Goal: Navigation & Orientation: Find specific page/section

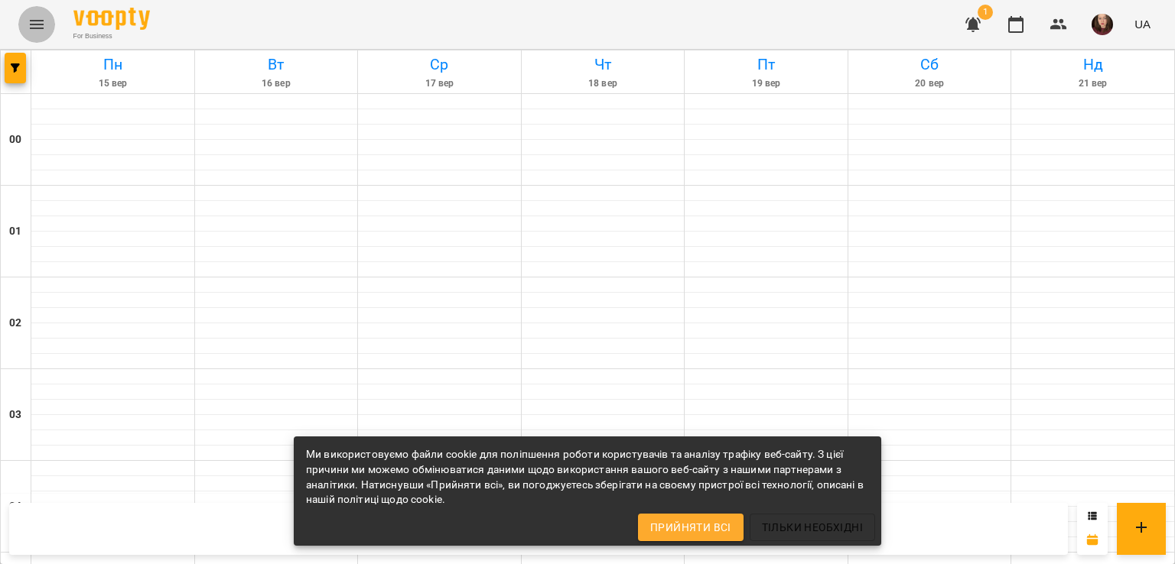
click at [37, 25] on icon "Menu" at bounding box center [37, 24] width 18 height 18
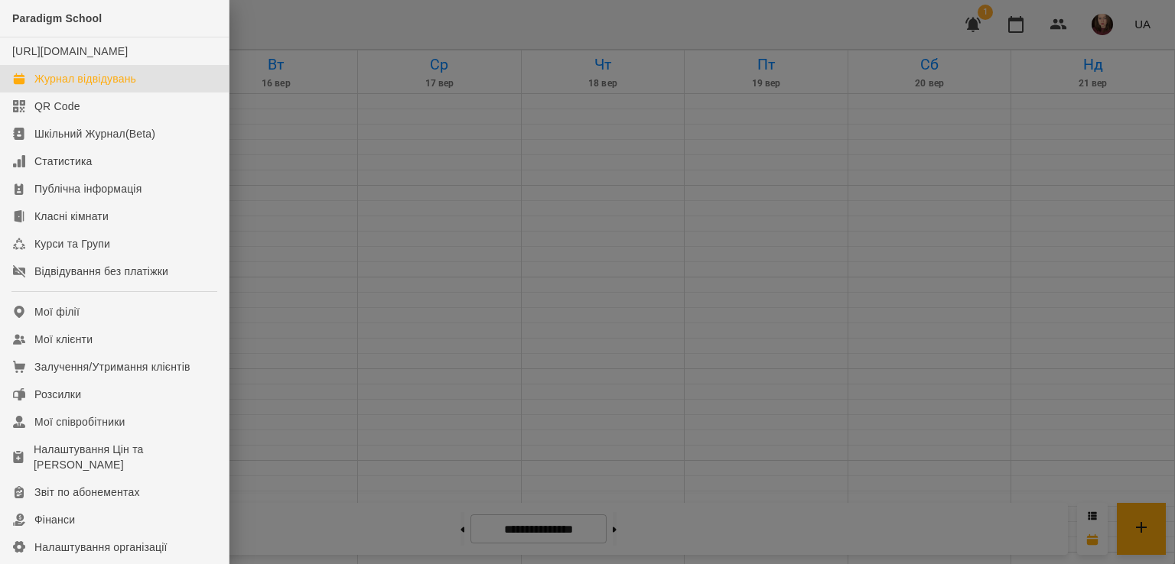
click at [110, 86] on div "Журнал відвідувань" at bounding box center [85, 78] width 102 height 15
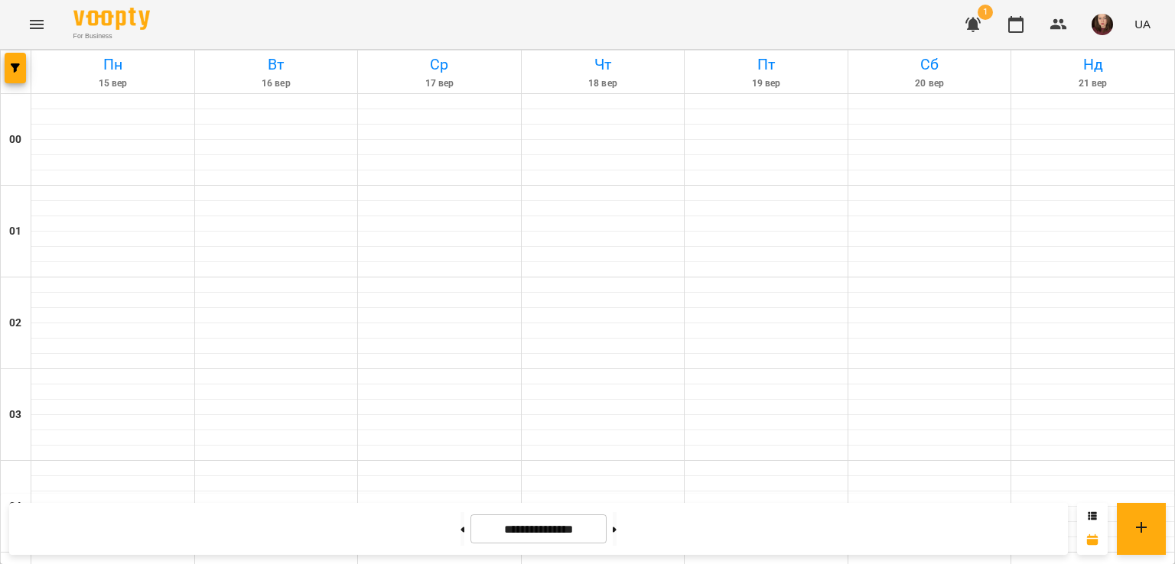
scroll to position [1300, 0]
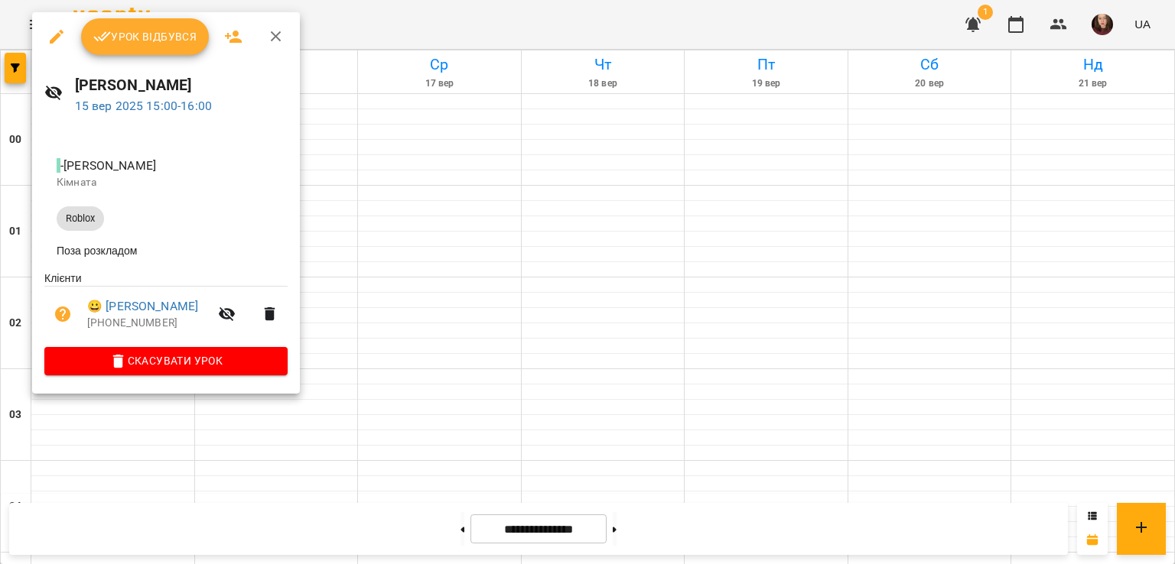
click at [279, 37] on icon "button" at bounding box center [276, 37] width 18 height 18
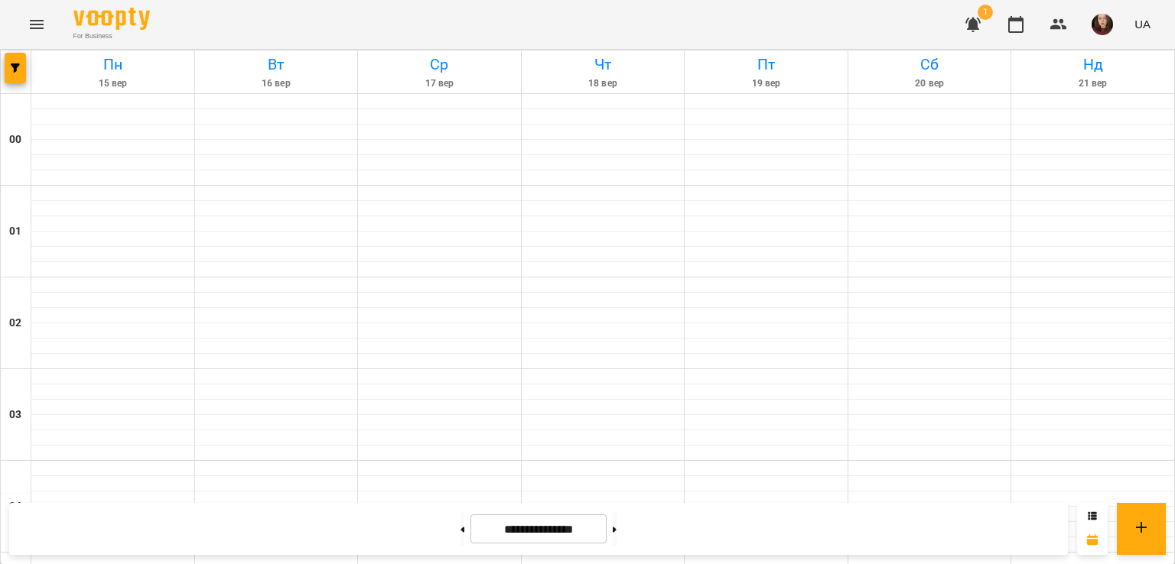
scroll to position [1683, 0]
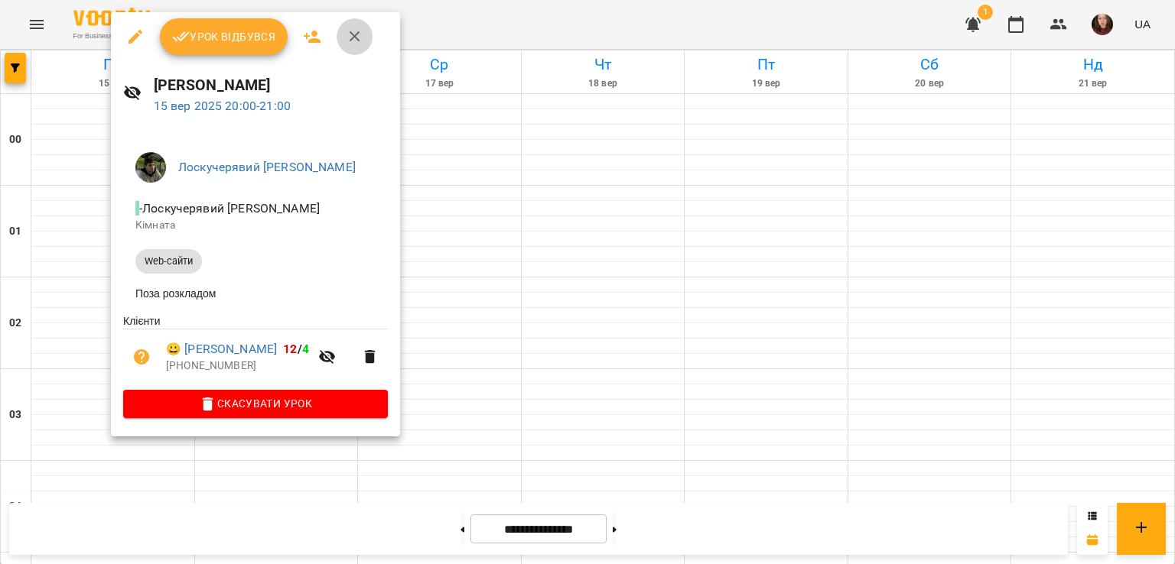
click at [358, 37] on icon "button" at bounding box center [355, 37] width 18 height 18
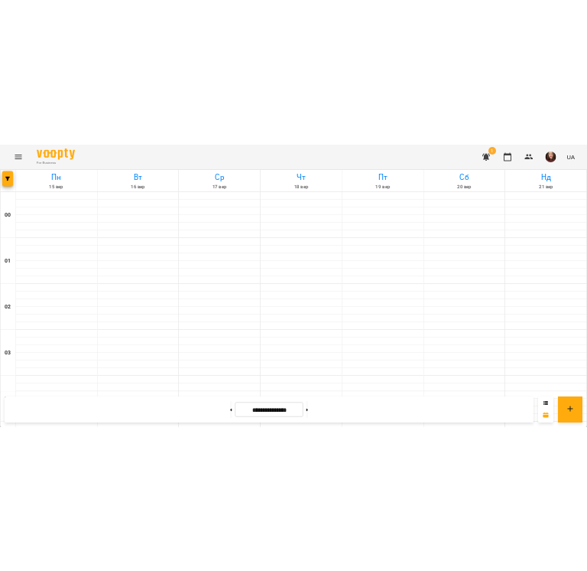
scroll to position [1453, 0]
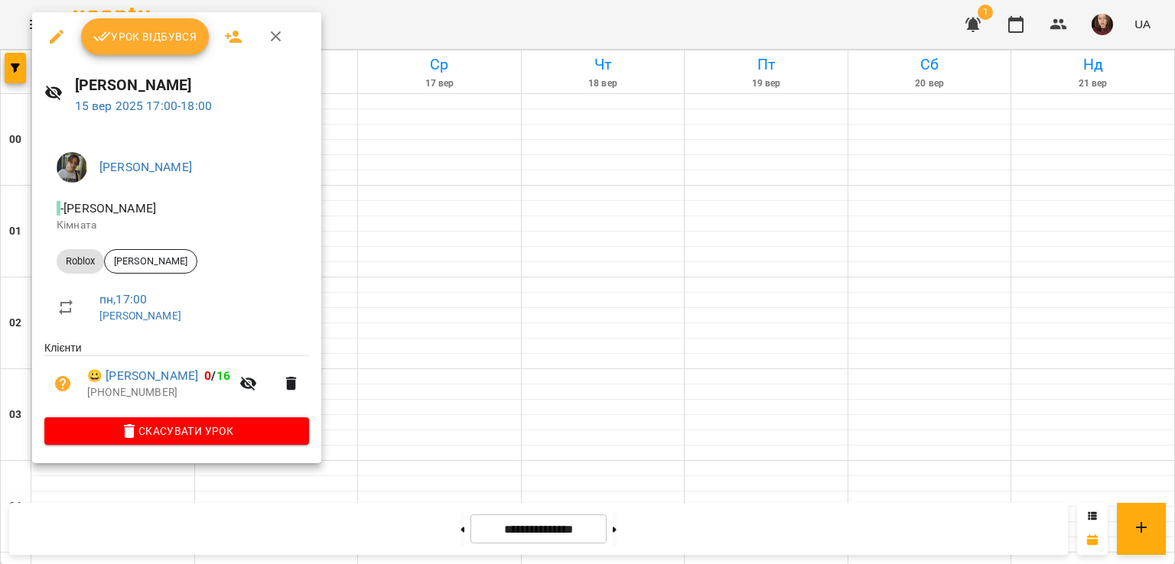
click at [474, 281] on div at bounding box center [587, 282] width 1175 height 564
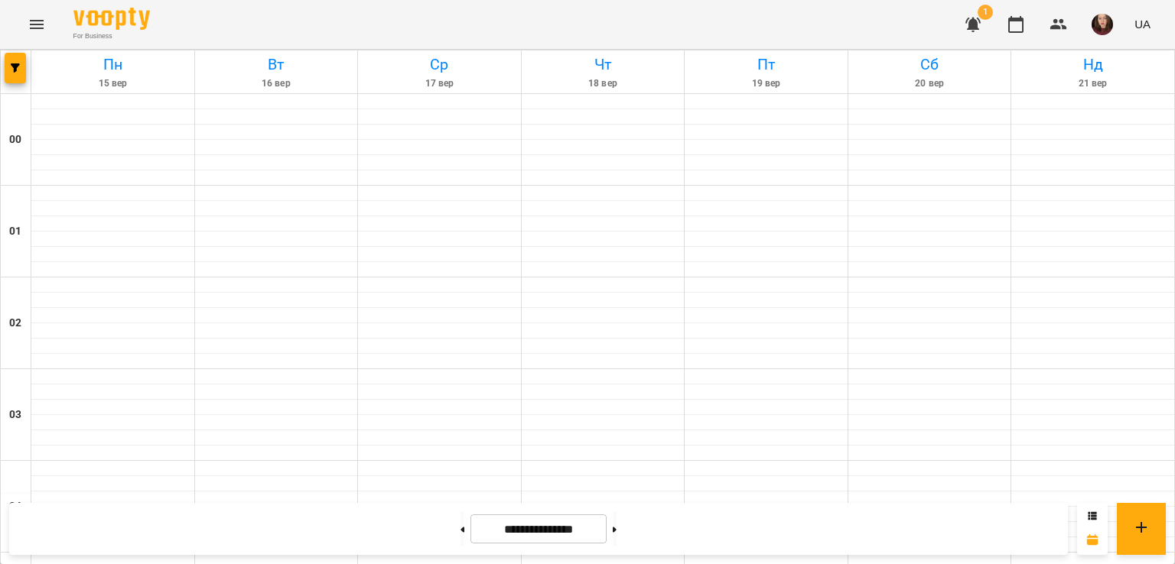
scroll to position [1300, 0]
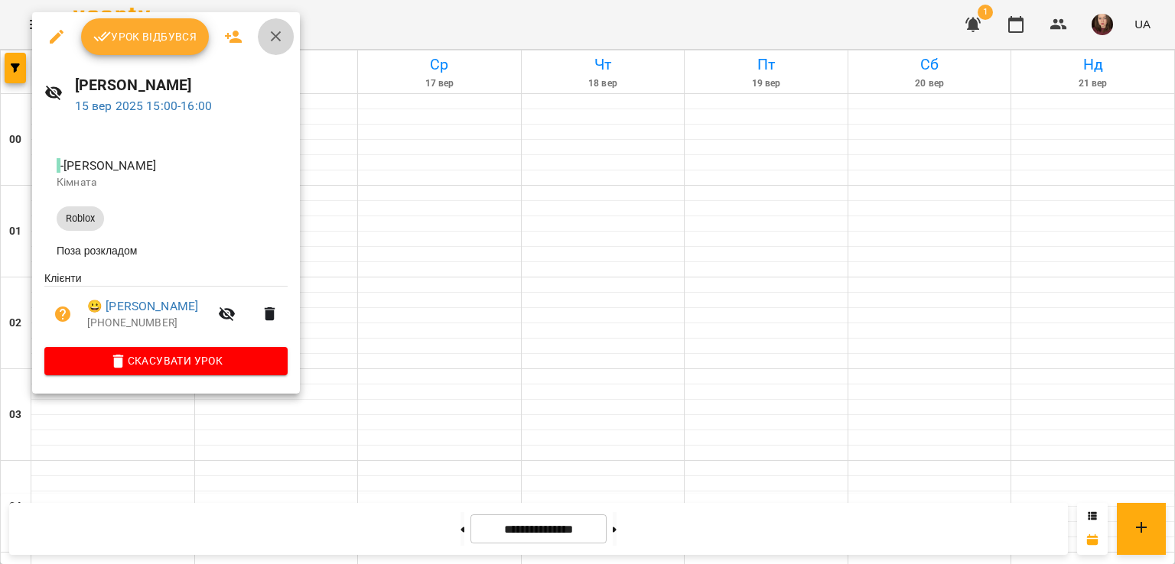
click at [267, 34] on icon "button" at bounding box center [276, 37] width 18 height 18
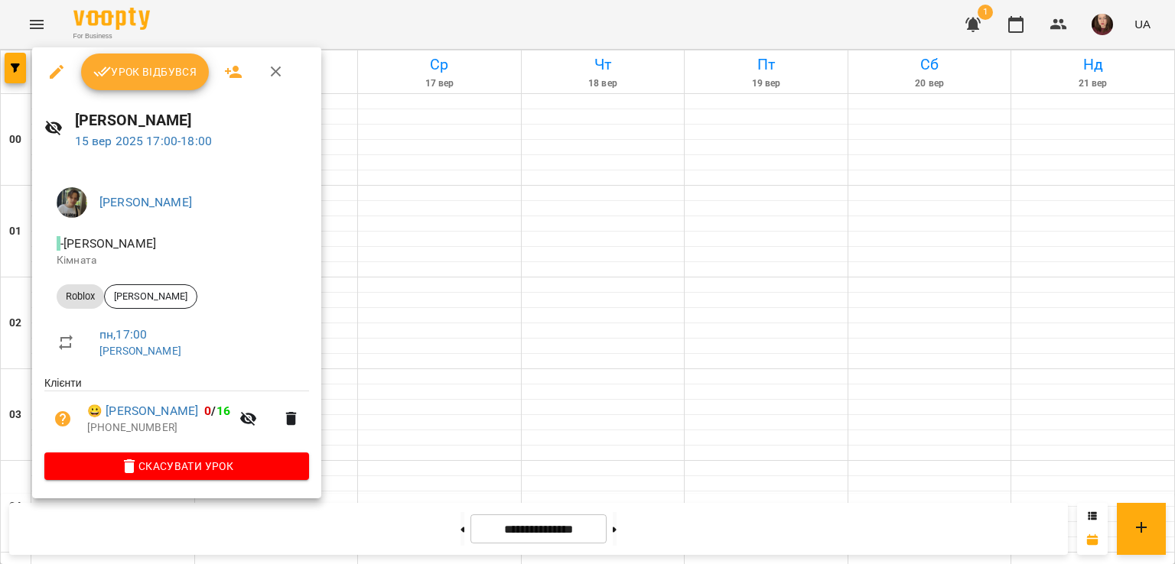
click at [324, 278] on div at bounding box center [587, 282] width 1175 height 564
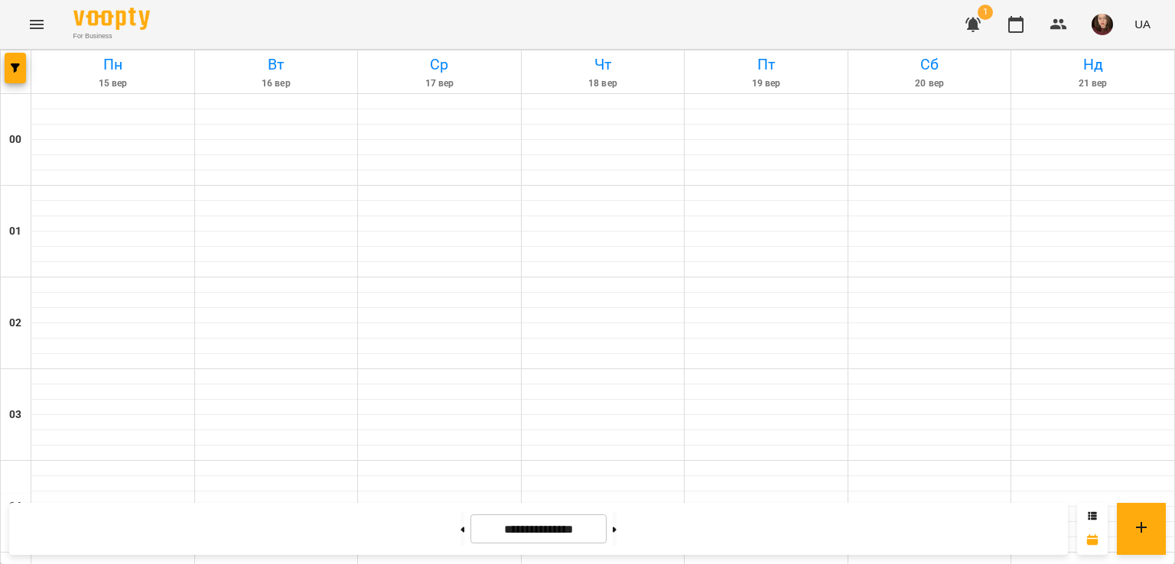
scroll to position [1530, 0]
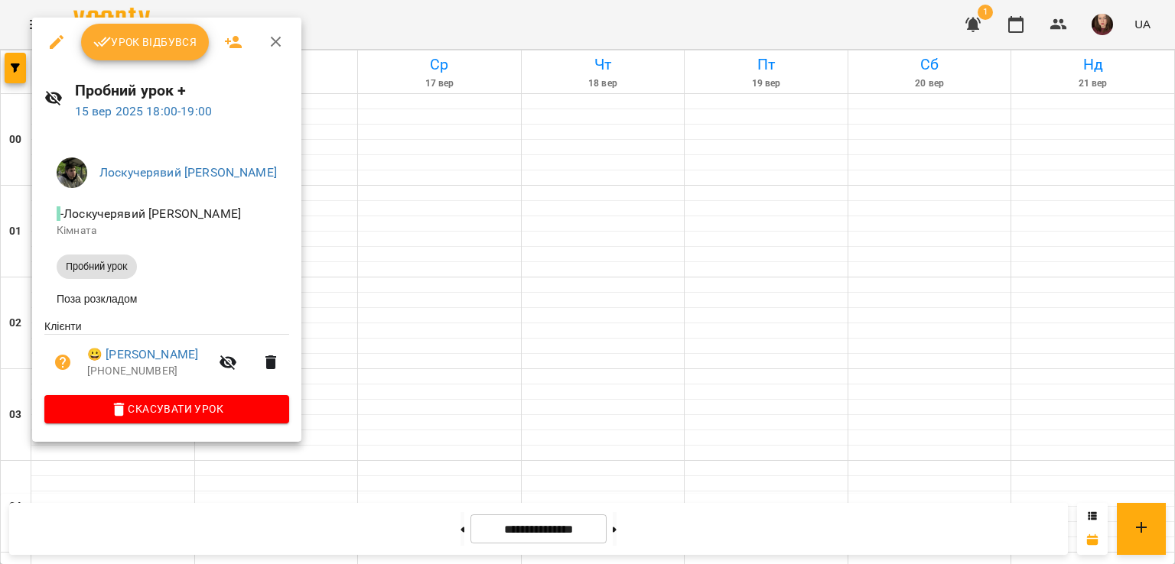
click at [343, 217] on div at bounding box center [587, 282] width 1175 height 564
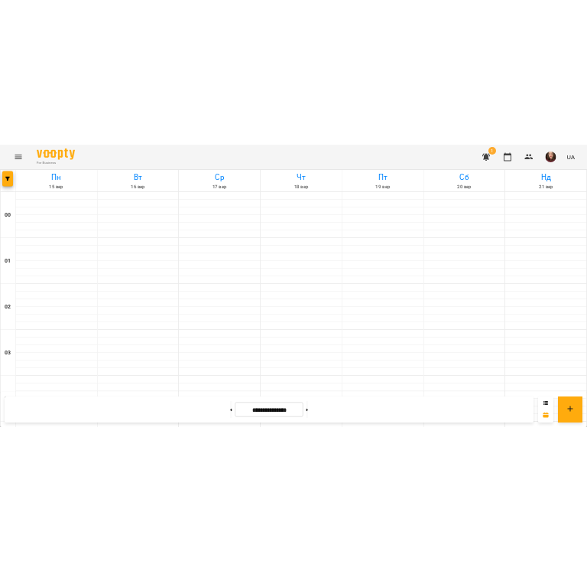
scroll to position [1683, 0]
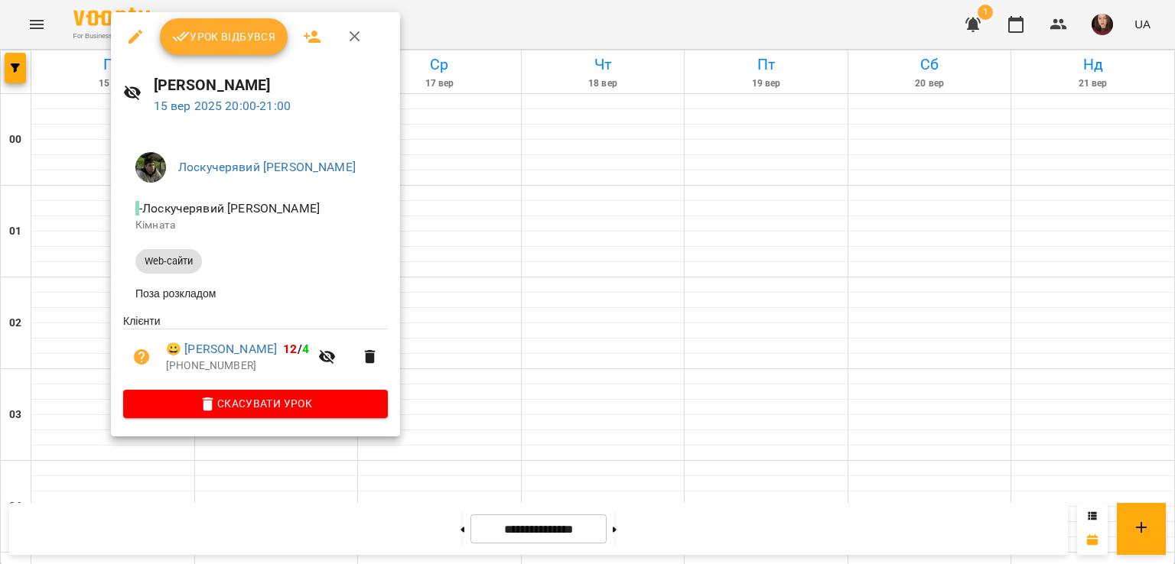
click at [356, 34] on icon "button" at bounding box center [355, 37] width 18 height 18
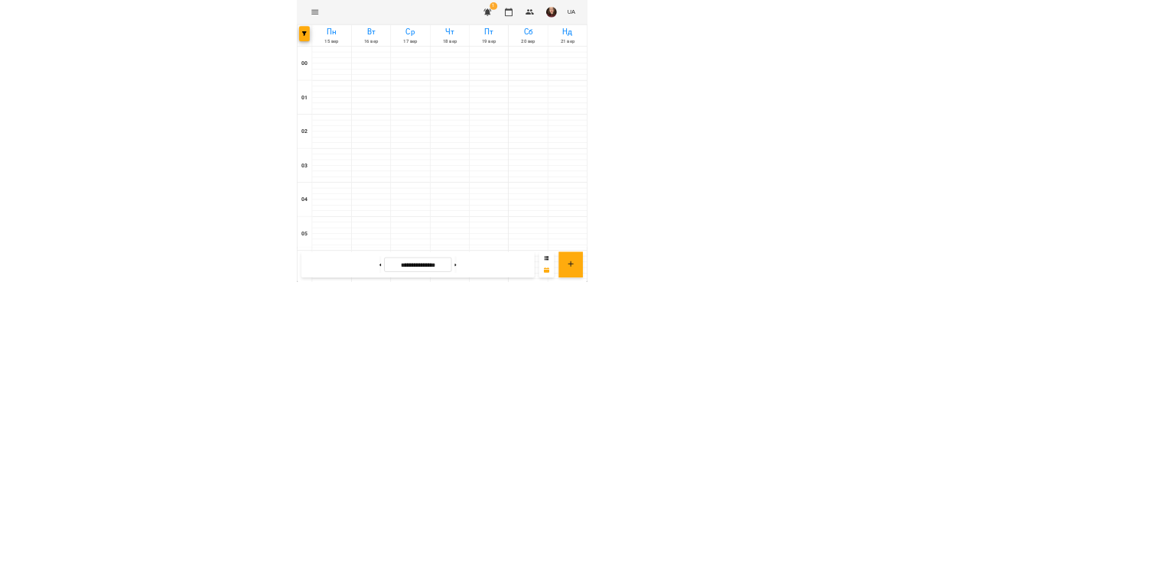
scroll to position [1244, 0]
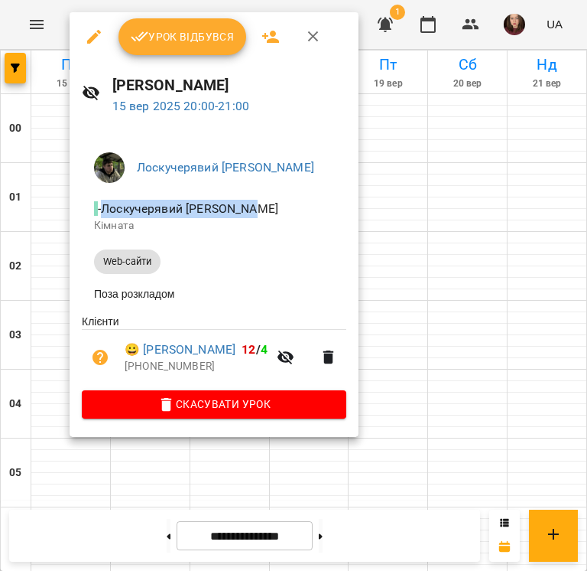
drag, startPoint x: 109, startPoint y: 207, endPoint x: 259, endPoint y: 203, distance: 149.2
click at [259, 203] on span "- [PERSON_NAME] [PERSON_NAME]" at bounding box center [187, 208] width 187 height 15
click at [135, 212] on span "- [PERSON_NAME] [PERSON_NAME]" at bounding box center [187, 208] width 187 height 15
drag, startPoint x: 112, startPoint y: 209, endPoint x: 334, endPoint y: 200, distance: 222.0
click at [334, 200] on span "- [PERSON_NAME] [PERSON_NAME]" at bounding box center [214, 209] width 240 height 18
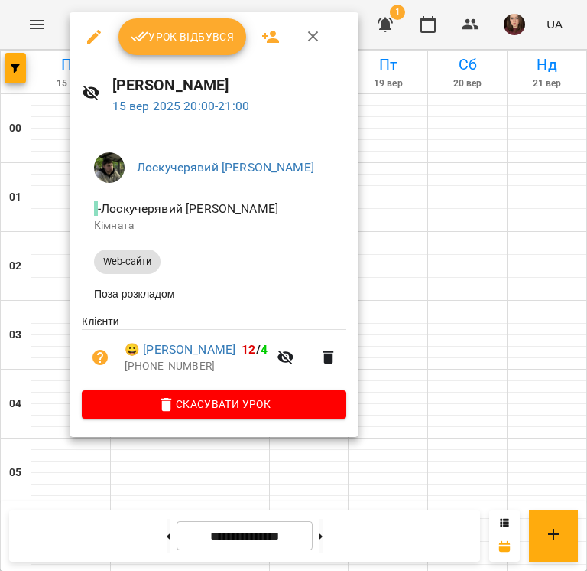
click at [486, 366] on div at bounding box center [293, 285] width 587 height 571
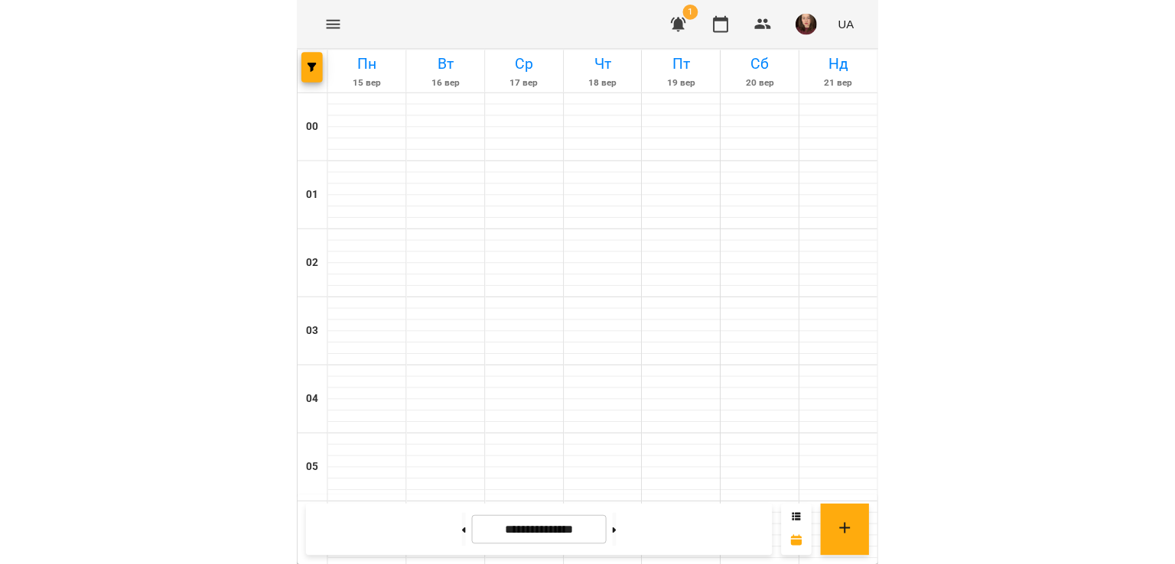
scroll to position [1683, 0]
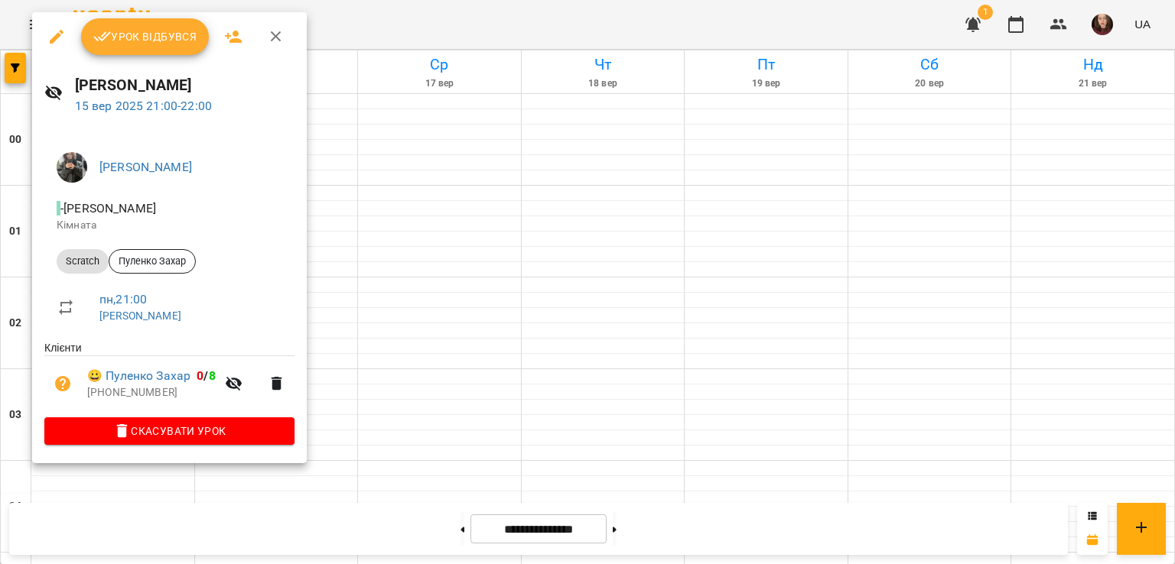
drag, startPoint x: 278, startPoint y: 165, endPoint x: 162, endPoint y: 181, distance: 117.3
drag, startPoint x: 162, startPoint y: 181, endPoint x: 113, endPoint y: 198, distance: 52.0
click at [113, 198] on li "- [PERSON_NAME]" at bounding box center [169, 216] width 250 height 54
drag, startPoint x: 300, startPoint y: 171, endPoint x: 107, endPoint y: 185, distance: 193.2
click at [107, 185] on li "[PERSON_NAME]" at bounding box center [169, 167] width 250 height 43
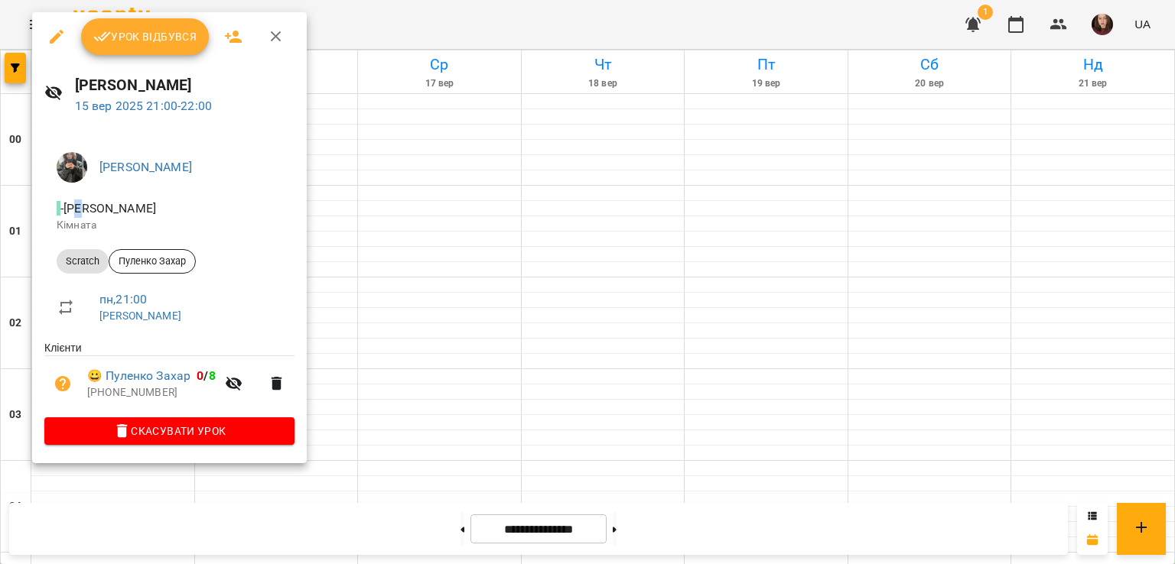
drag, startPoint x: 111, startPoint y: 168, endPoint x: 92, endPoint y: 203, distance: 39.4
click at [92, 203] on span "- [PERSON_NAME]" at bounding box center [108, 208] width 102 height 15
drag, startPoint x: 73, startPoint y: 210, endPoint x: 265, endPoint y: 211, distance: 192.0
click at [159, 211] on span "- [PERSON_NAME]" at bounding box center [108, 208] width 102 height 15
copy span "[PERSON_NAME]"
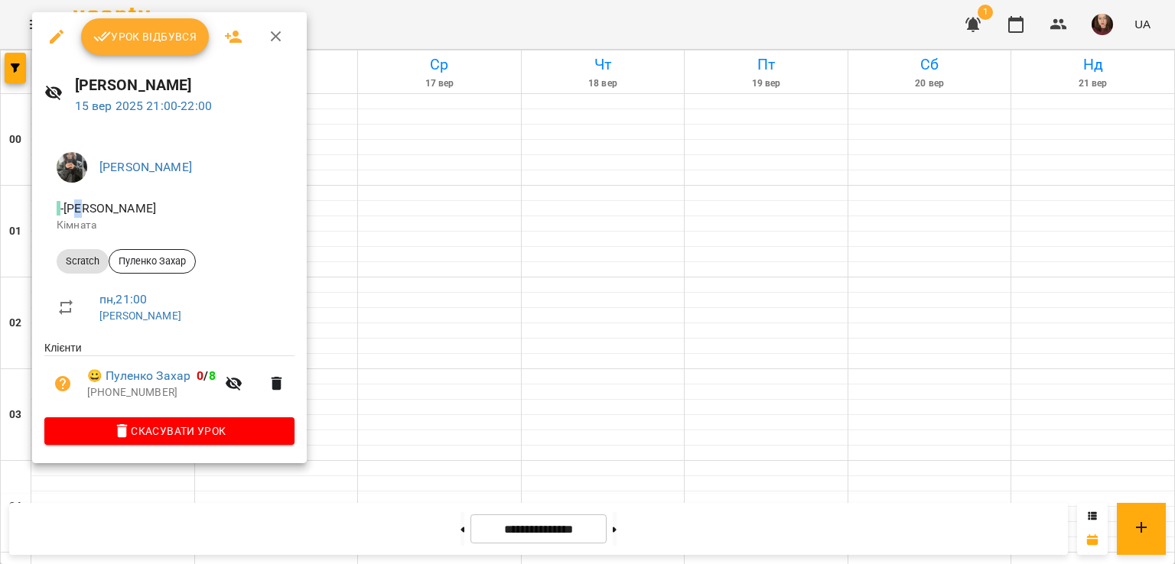
click at [411, 441] on div at bounding box center [587, 282] width 1175 height 564
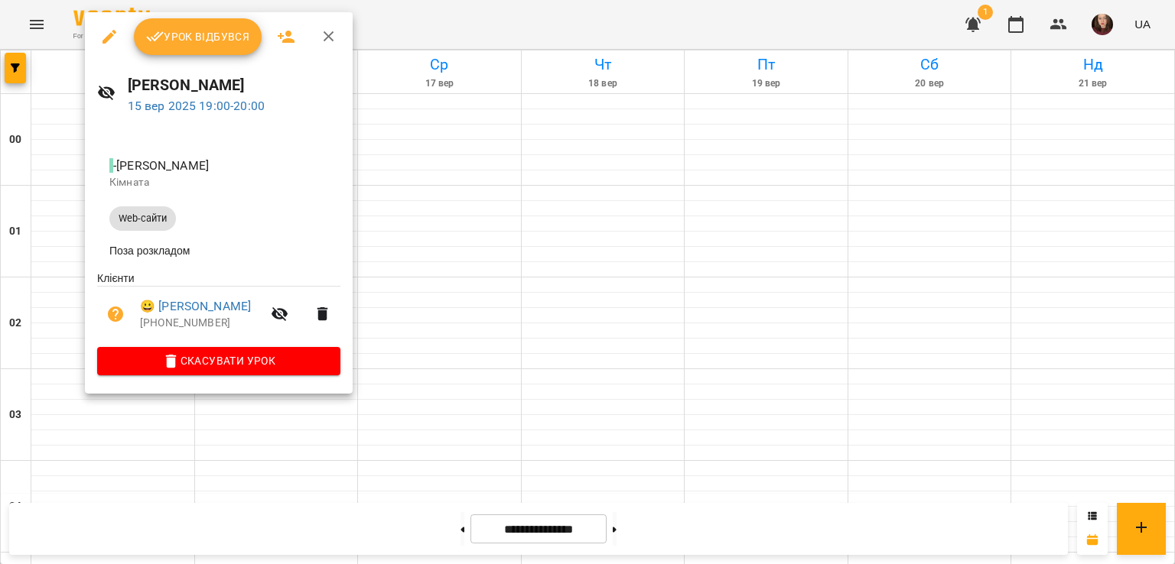
drag, startPoint x: 124, startPoint y: 83, endPoint x: 343, endPoint y: 89, distance: 218.8
click at [343, 89] on div "[PERSON_NAME] [DATE] 19:00 - 20:00" at bounding box center [219, 94] width 268 height 67
copy h6 "[PERSON_NAME]"
click at [496, 425] on div at bounding box center [587, 282] width 1175 height 564
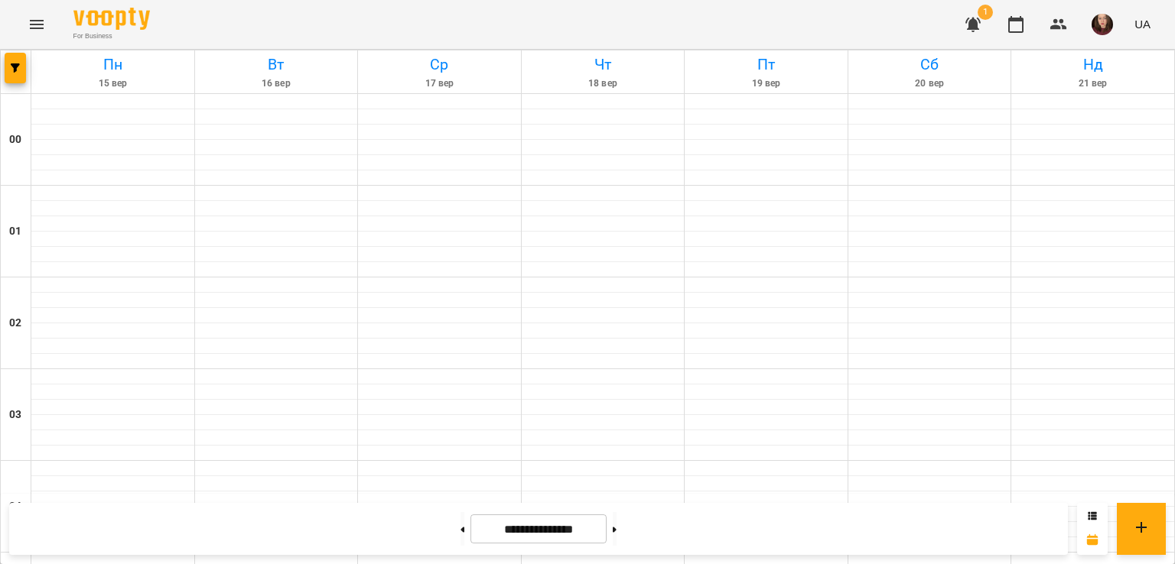
scroll to position [1530, 0]
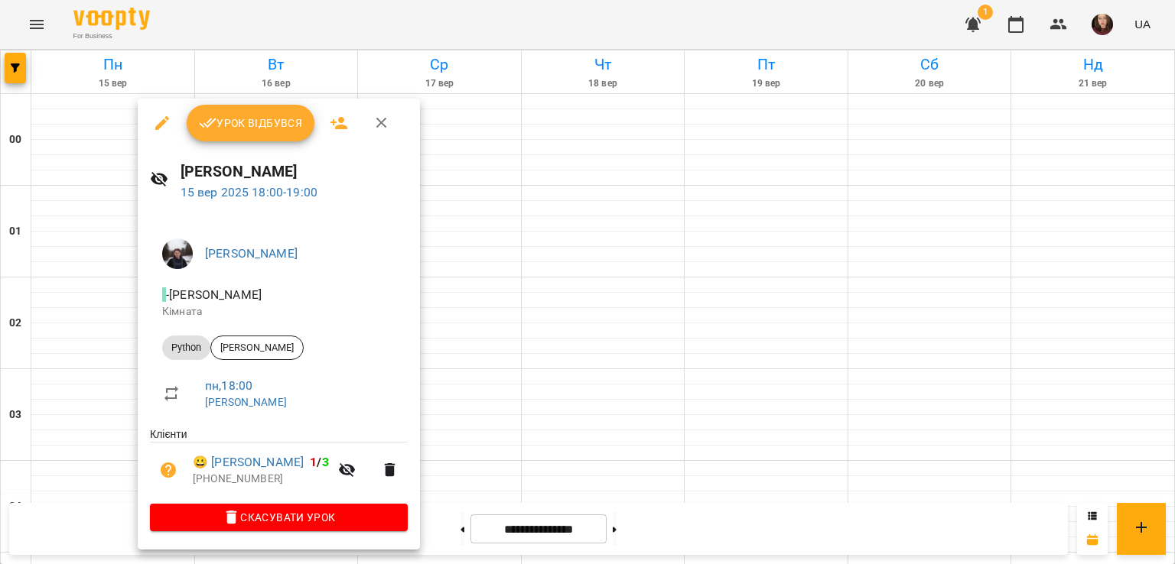
click at [478, 281] on div at bounding box center [587, 282] width 1175 height 564
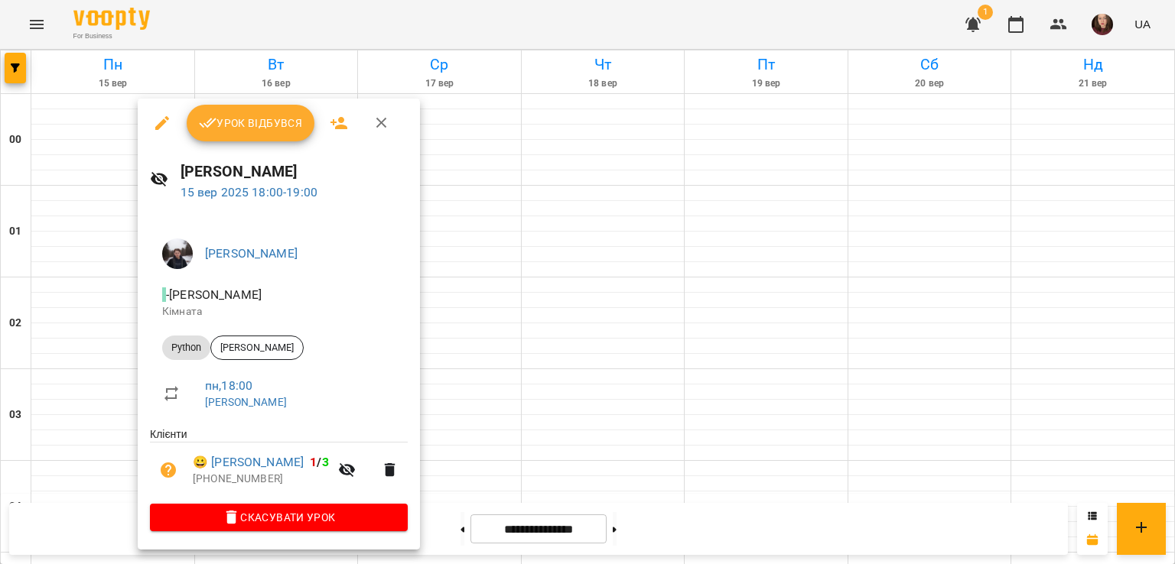
drag, startPoint x: 174, startPoint y: 171, endPoint x: 458, endPoint y: 178, distance: 283.9
click at [420, 178] on div "[PERSON_NAME] [DATE] 18:00 - 19:00" at bounding box center [279, 181] width 282 height 67
copy h6 "[PERSON_NAME]"
click at [517, 203] on div at bounding box center [587, 282] width 1175 height 564
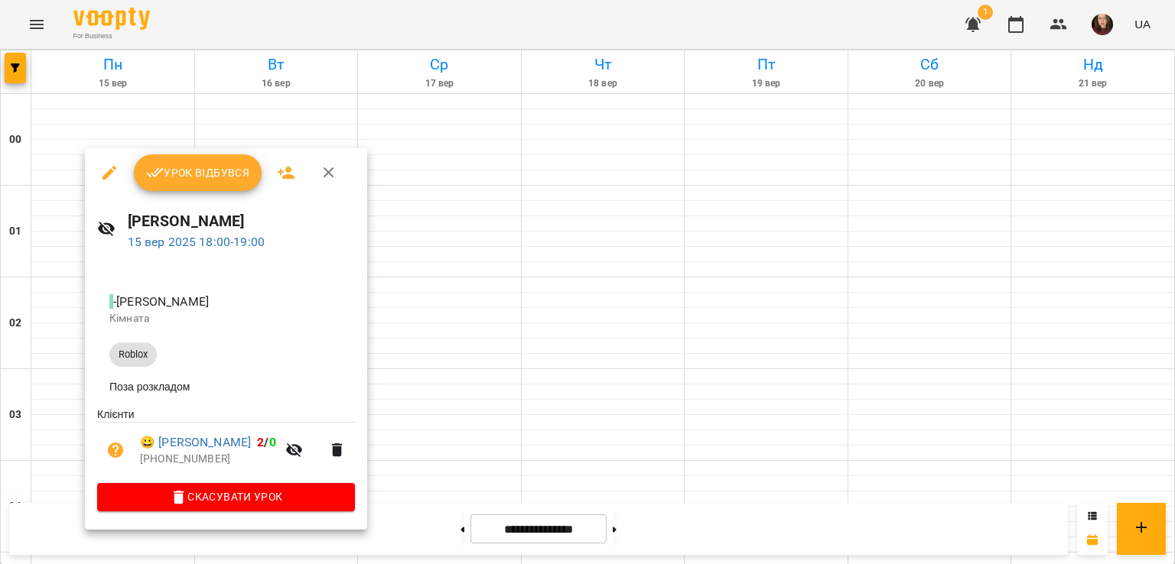
click at [548, 273] on div at bounding box center [587, 282] width 1175 height 564
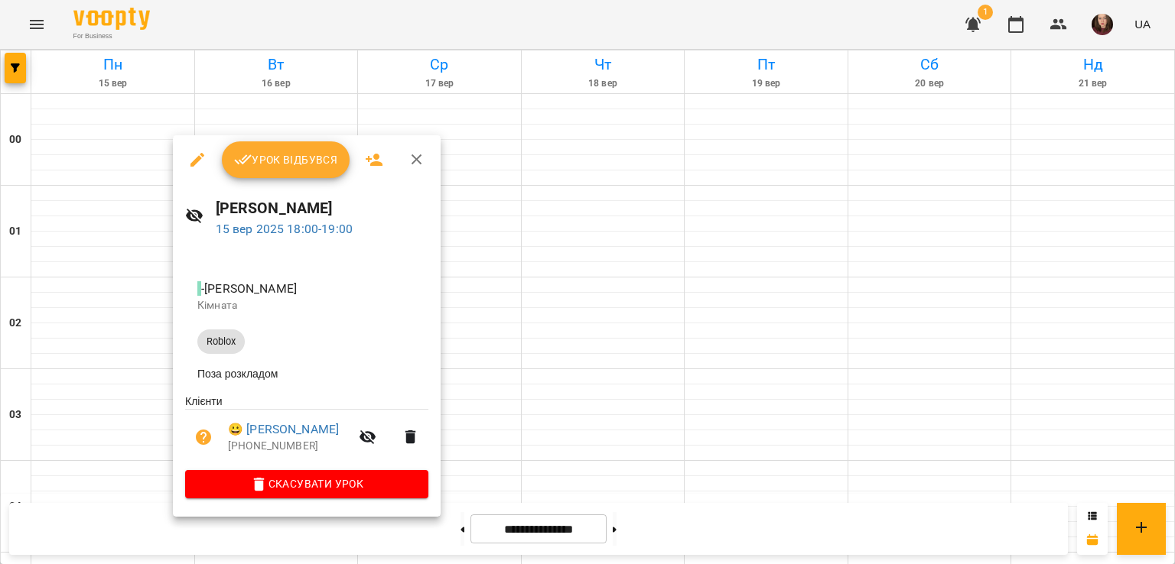
click at [582, 288] on div at bounding box center [587, 282] width 1175 height 564
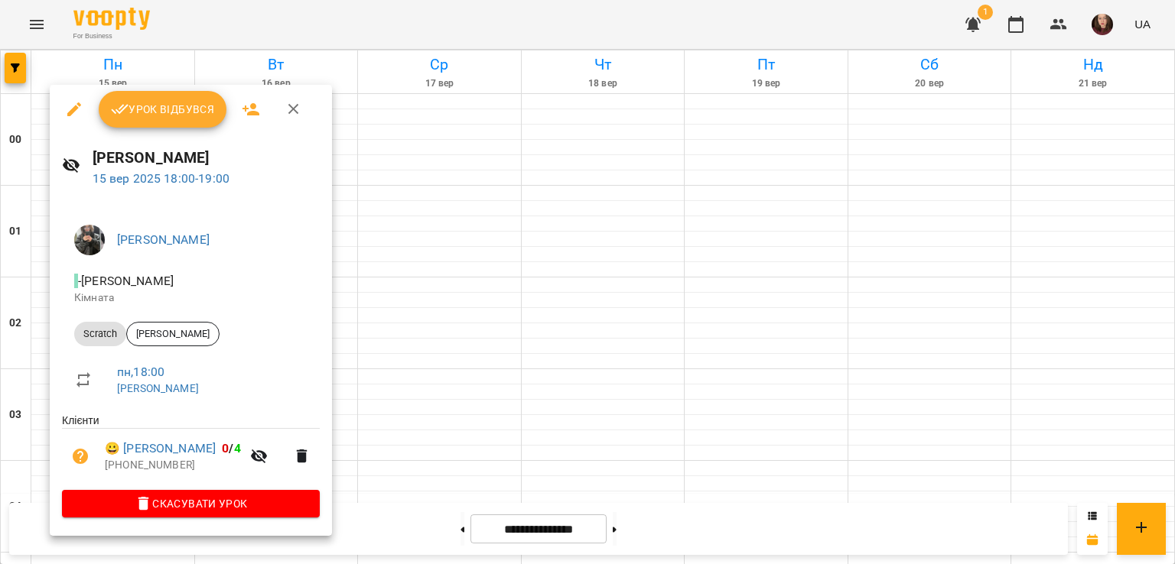
click at [486, 279] on div at bounding box center [587, 282] width 1175 height 564
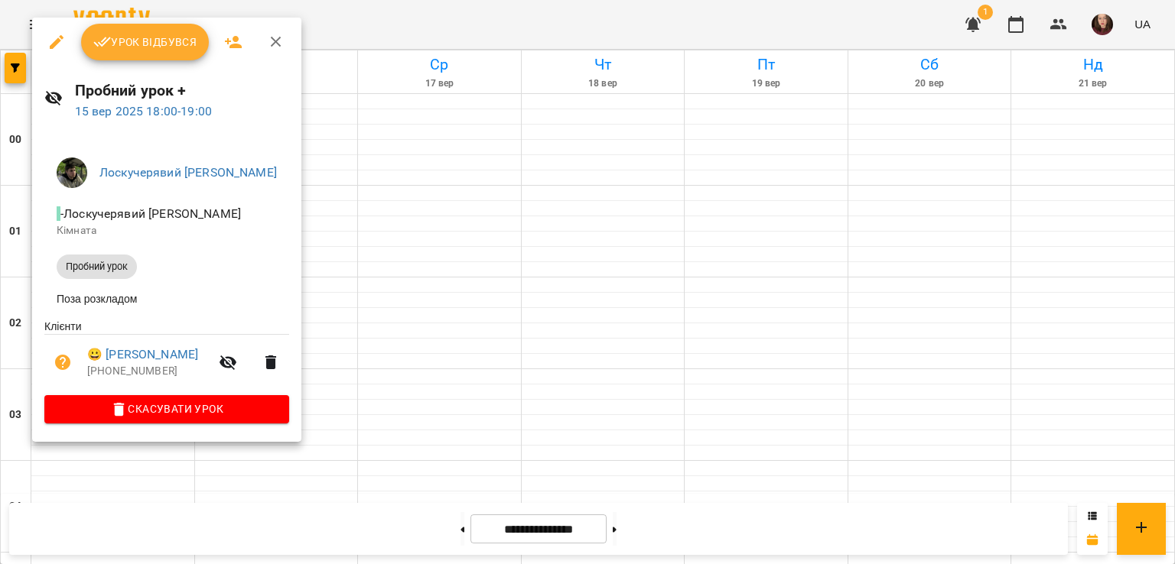
click at [367, 263] on div at bounding box center [587, 282] width 1175 height 564
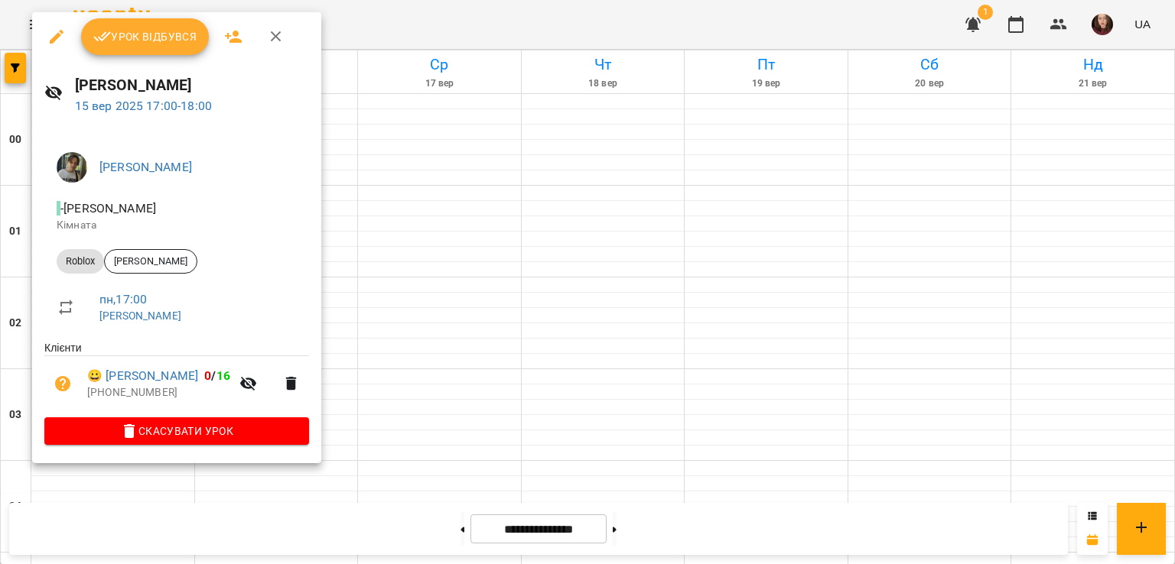
drag, startPoint x: 272, startPoint y: 89, endPoint x: 70, endPoint y: 86, distance: 202.7
click at [70, 86] on div "[PERSON_NAME] [DATE] 17:00 - 18:00" at bounding box center [176, 94] width 289 height 67
copy h6 "[PERSON_NAME]"
click at [477, 349] on div at bounding box center [587, 282] width 1175 height 564
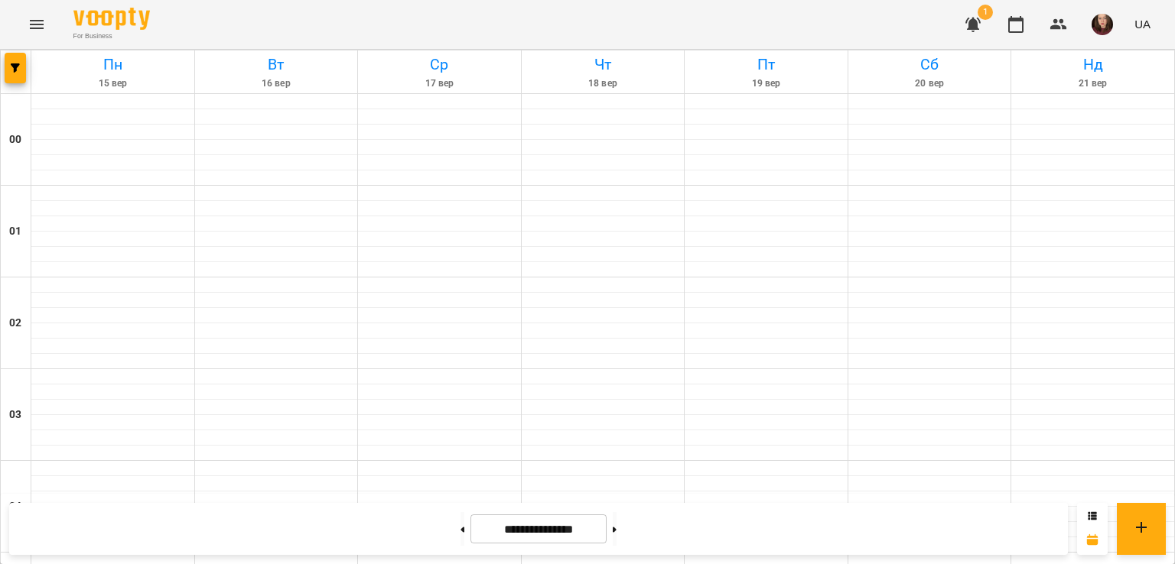
scroll to position [1300, 0]
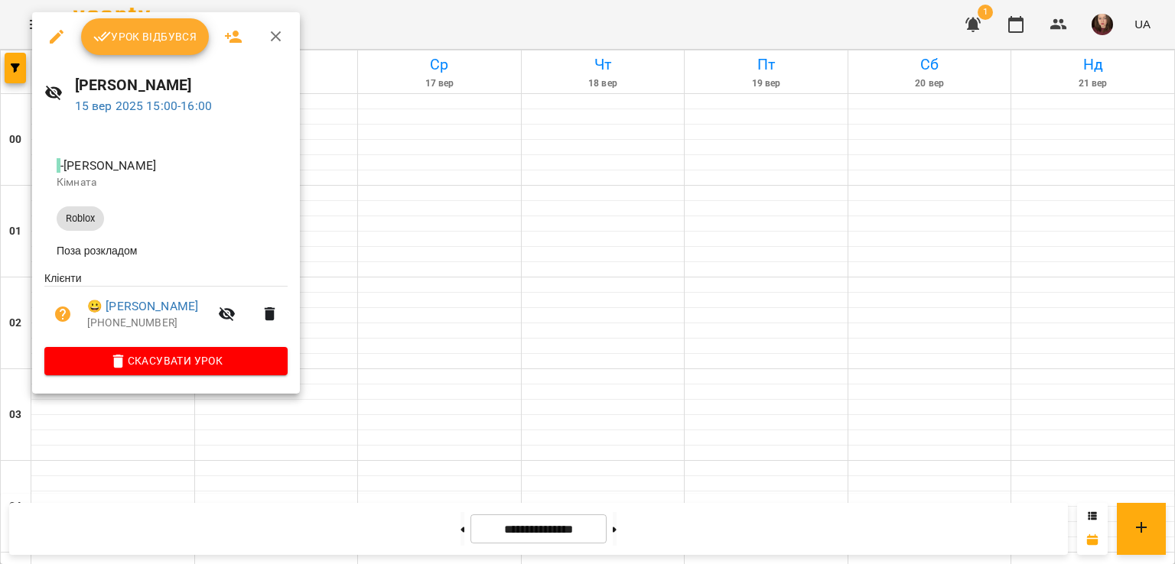
click at [408, 322] on div at bounding box center [587, 282] width 1175 height 564
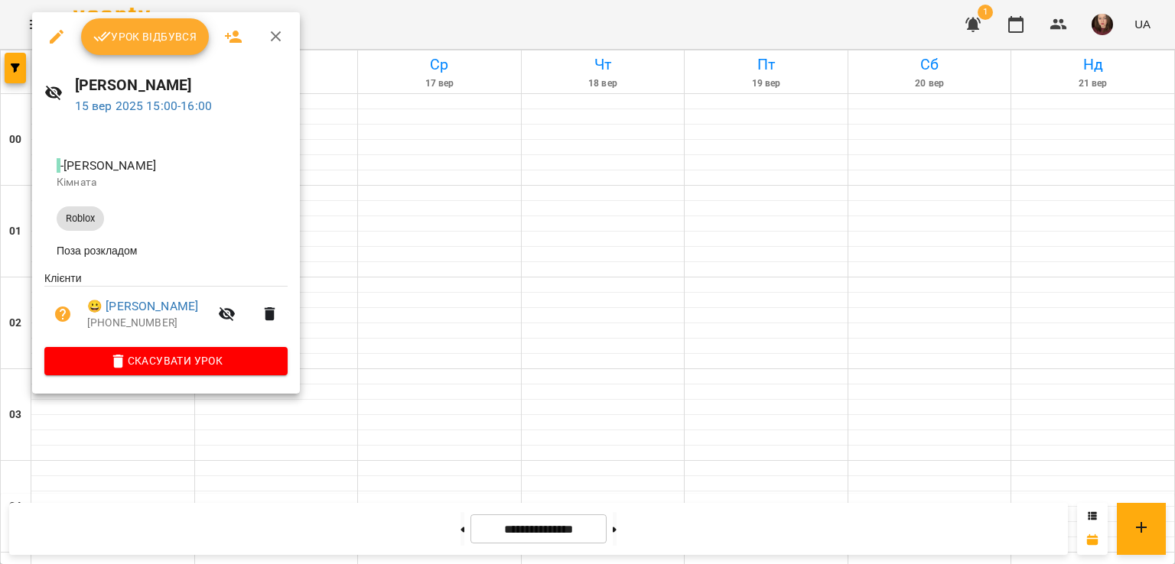
drag, startPoint x: 70, startPoint y: 83, endPoint x: 312, endPoint y: 91, distance: 242.6
click at [300, 91] on div "[PERSON_NAME] [DATE] 15:00 - 16:00" at bounding box center [166, 94] width 268 height 67
copy h6 "[PERSON_NAME]"
drag, startPoint x: 349, startPoint y: 455, endPoint x: 349, endPoint y: 464, distance: 9.2
click at [349, 455] on div at bounding box center [587, 282] width 1175 height 564
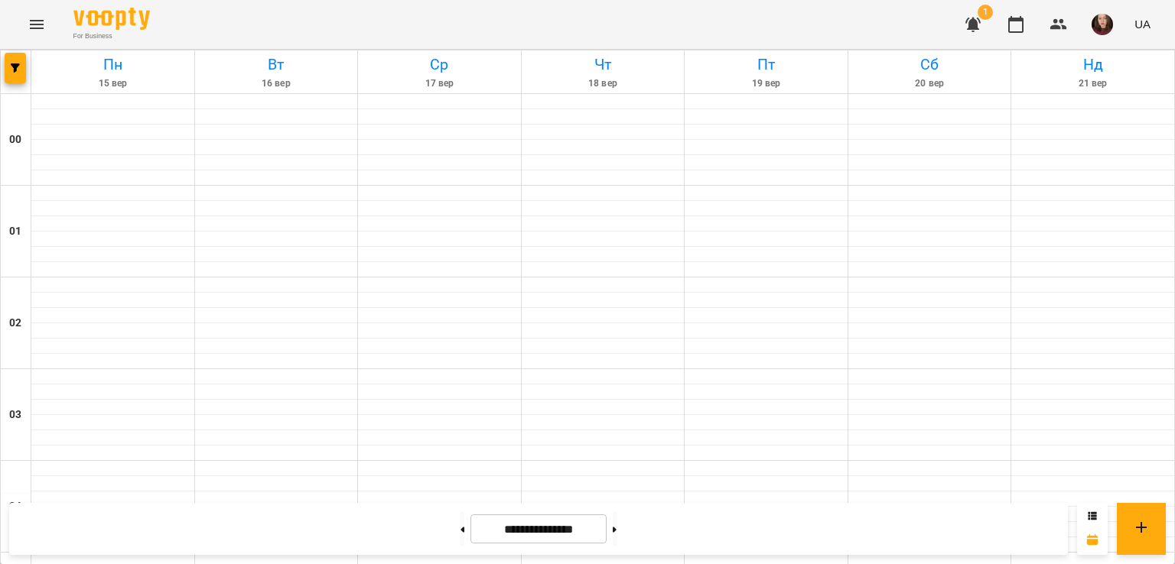
scroll to position [1377, 0]
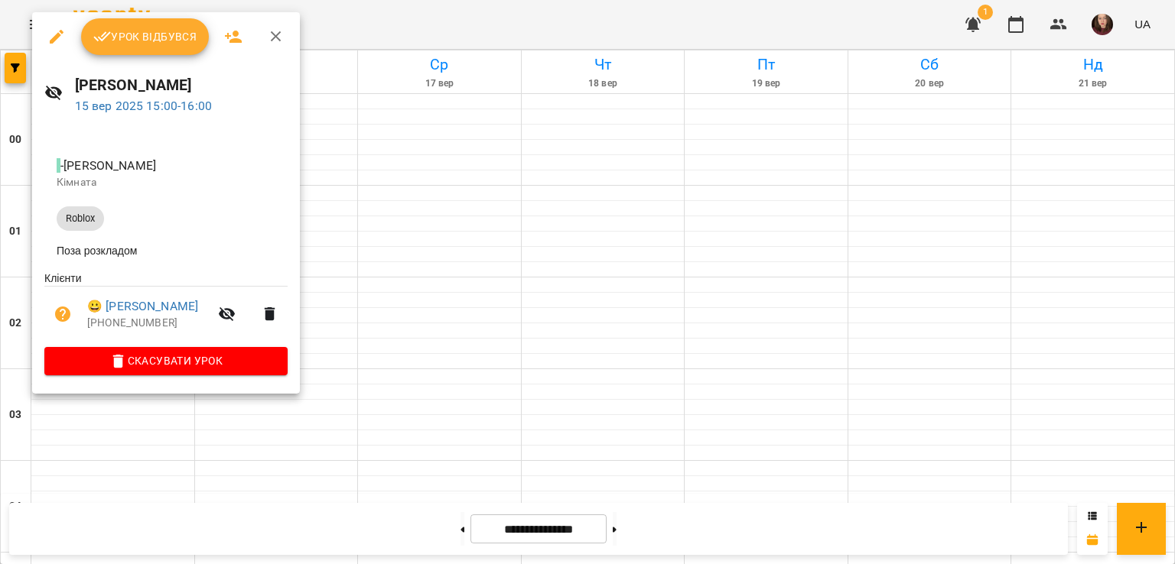
click at [338, 190] on div at bounding box center [587, 282] width 1175 height 564
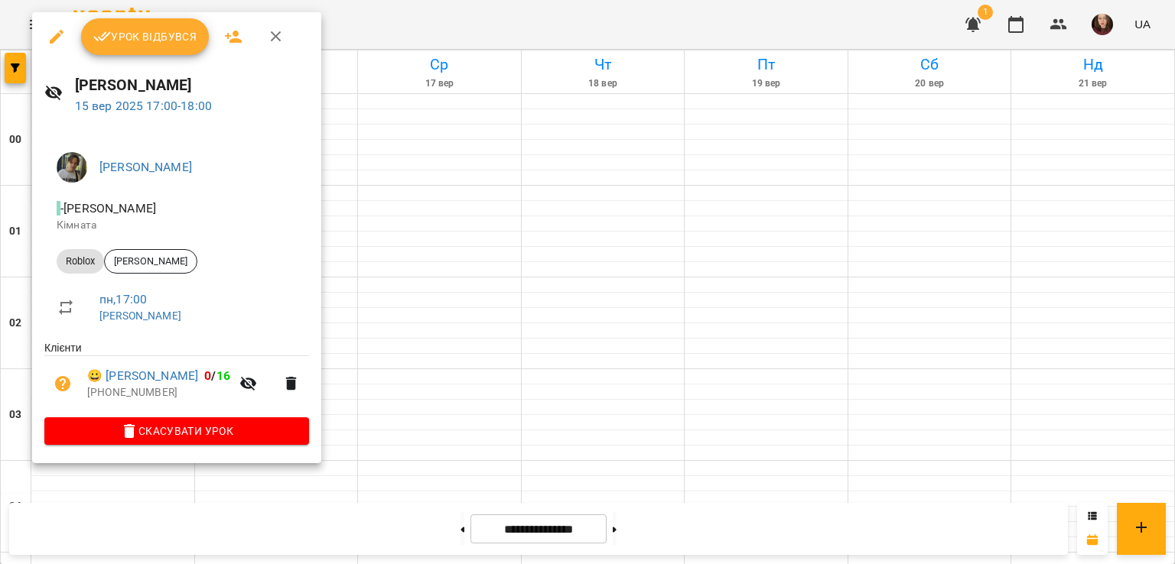
click at [340, 348] on div at bounding box center [587, 282] width 1175 height 564
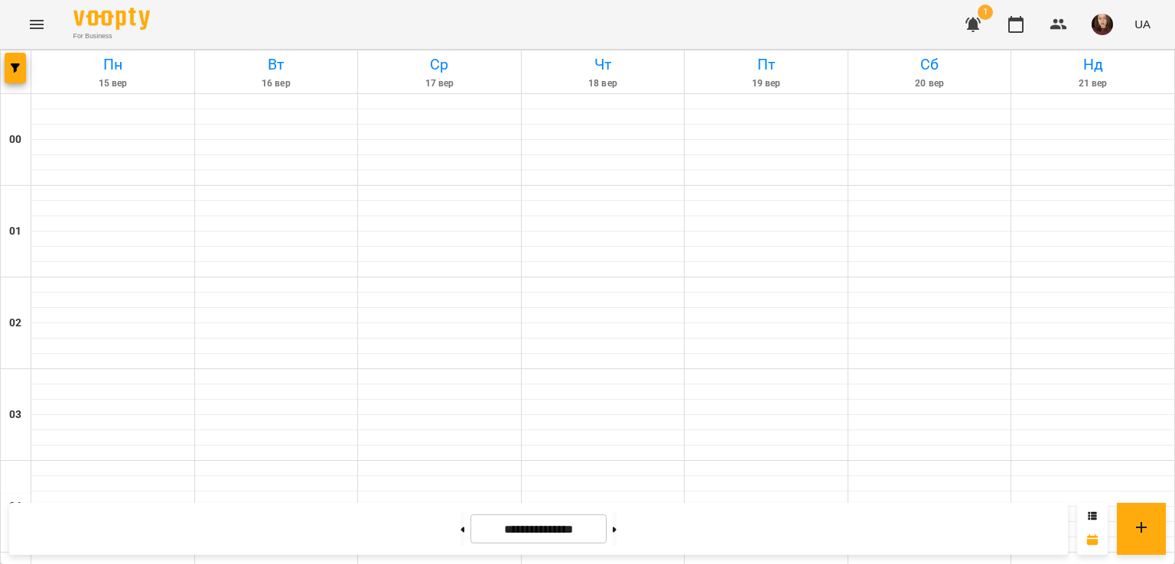
scroll to position [1530, 0]
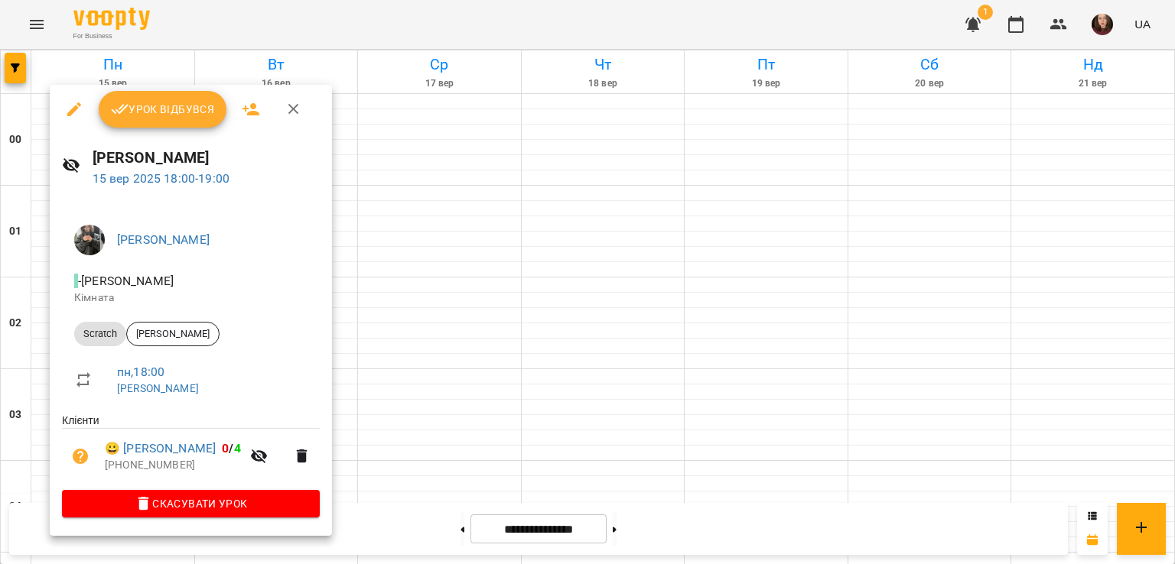
click at [416, 291] on div at bounding box center [587, 282] width 1175 height 564
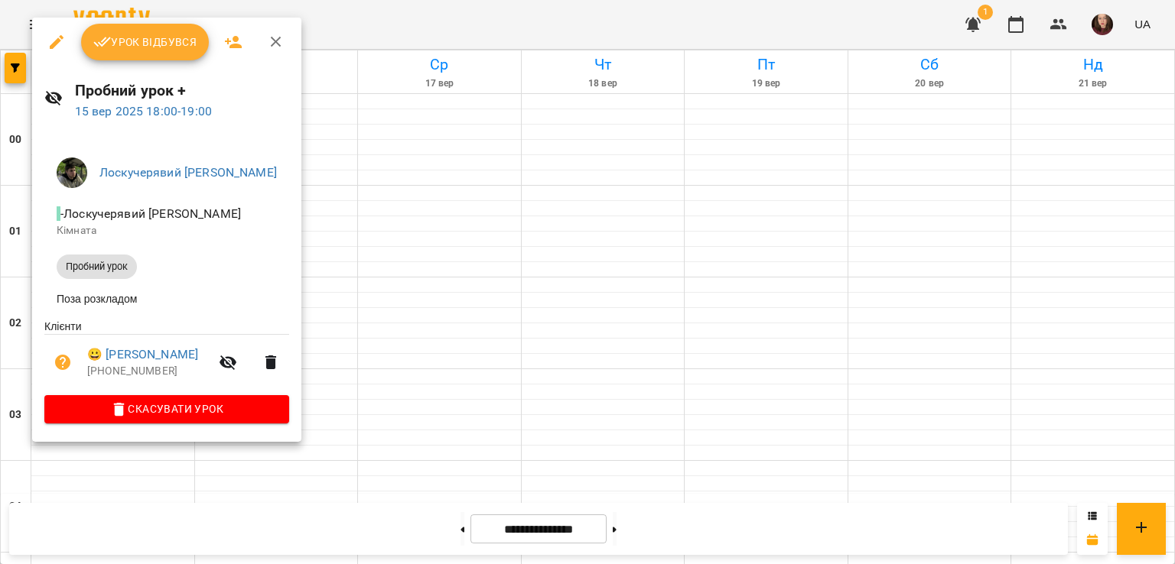
click at [358, 250] on div at bounding box center [587, 282] width 1175 height 564
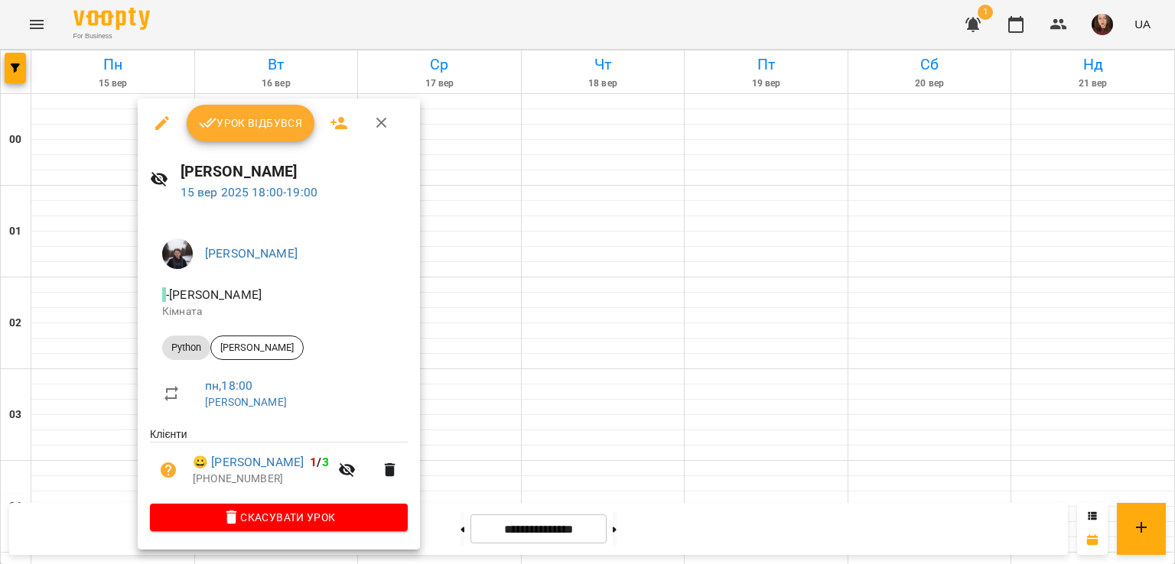
click at [557, 268] on div at bounding box center [587, 282] width 1175 height 564
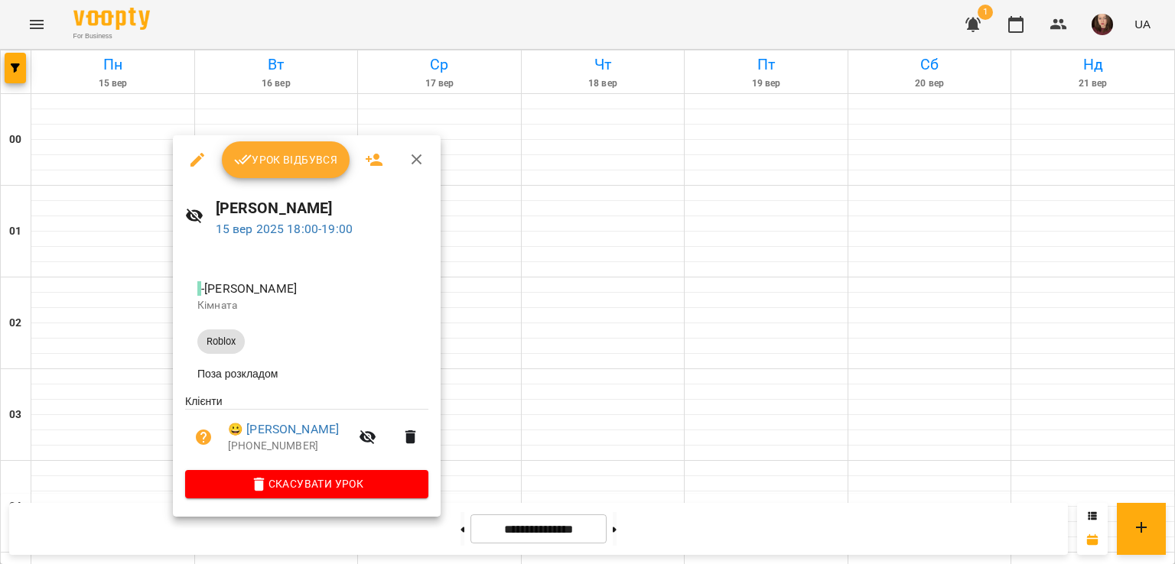
click at [642, 290] on div at bounding box center [587, 282] width 1175 height 564
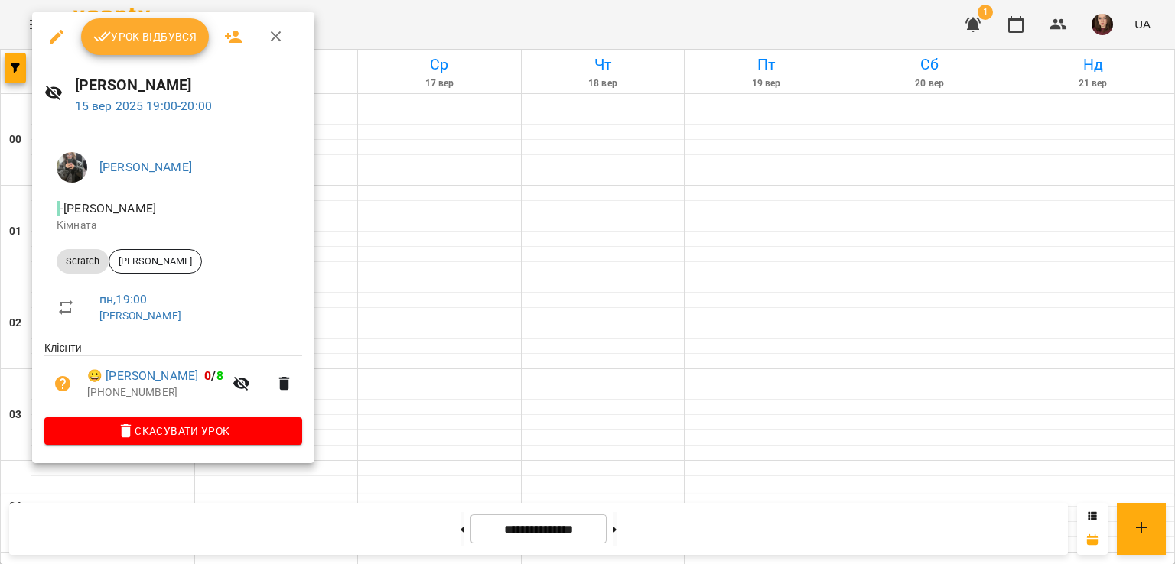
click at [332, 330] on div at bounding box center [587, 282] width 1175 height 564
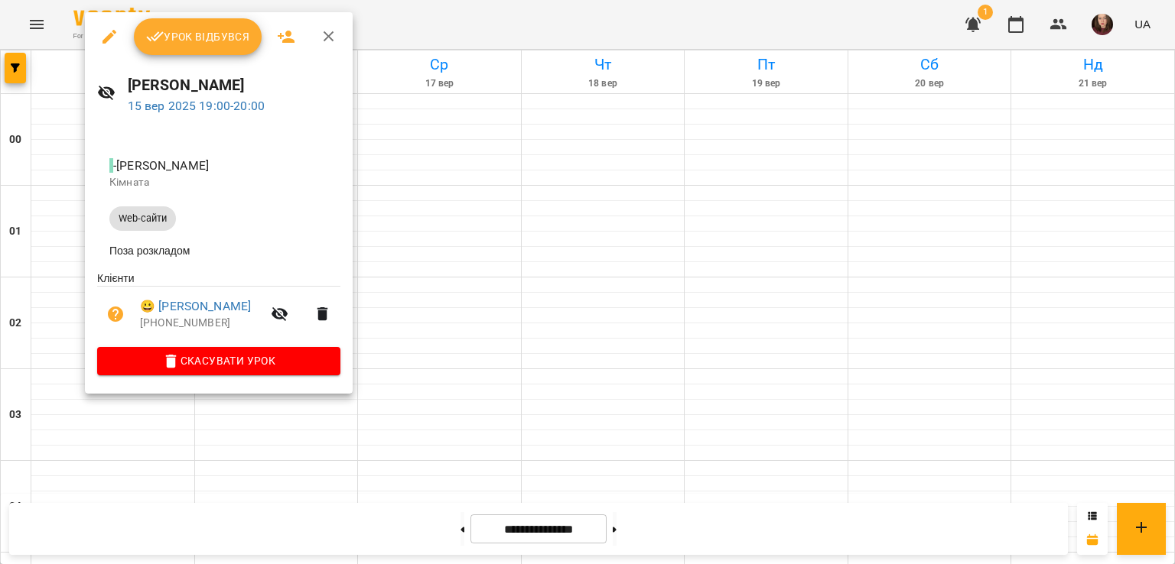
click at [433, 313] on div at bounding box center [587, 282] width 1175 height 564
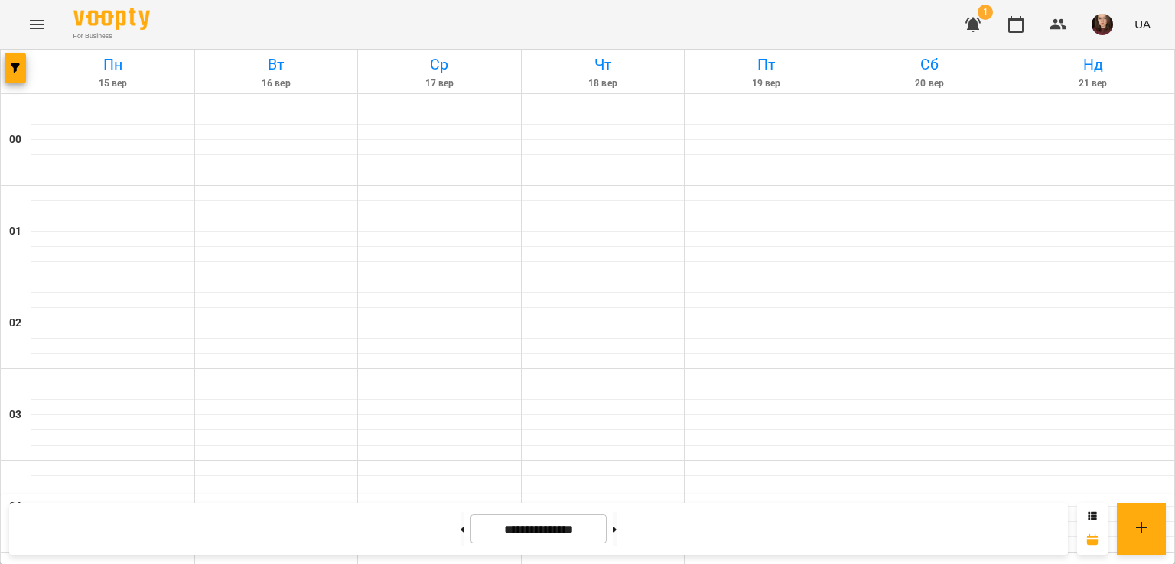
scroll to position [1683, 0]
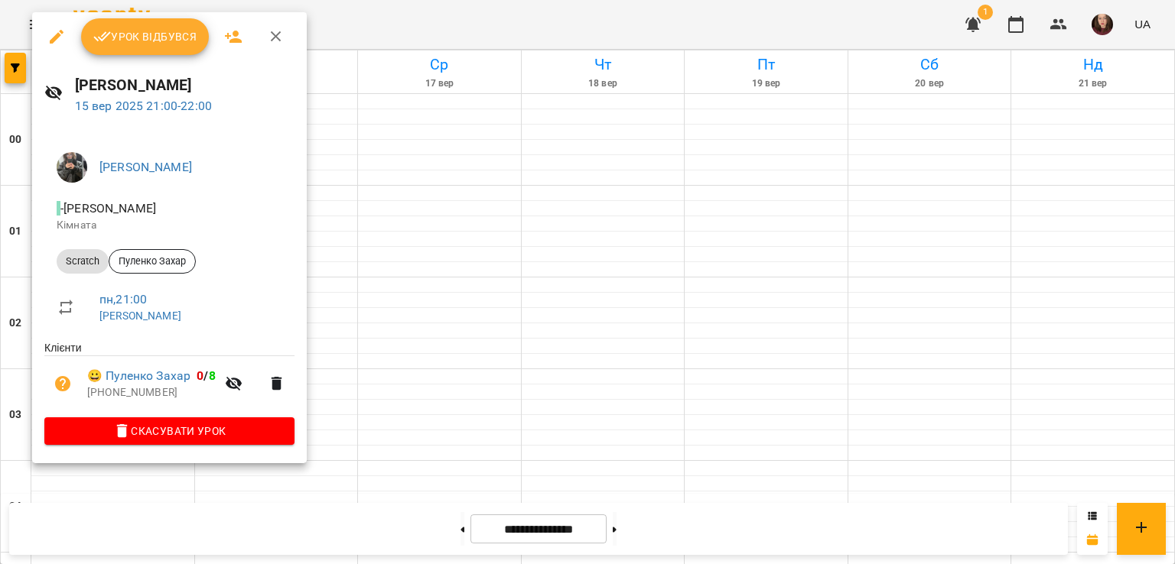
click at [439, 327] on div at bounding box center [587, 282] width 1175 height 564
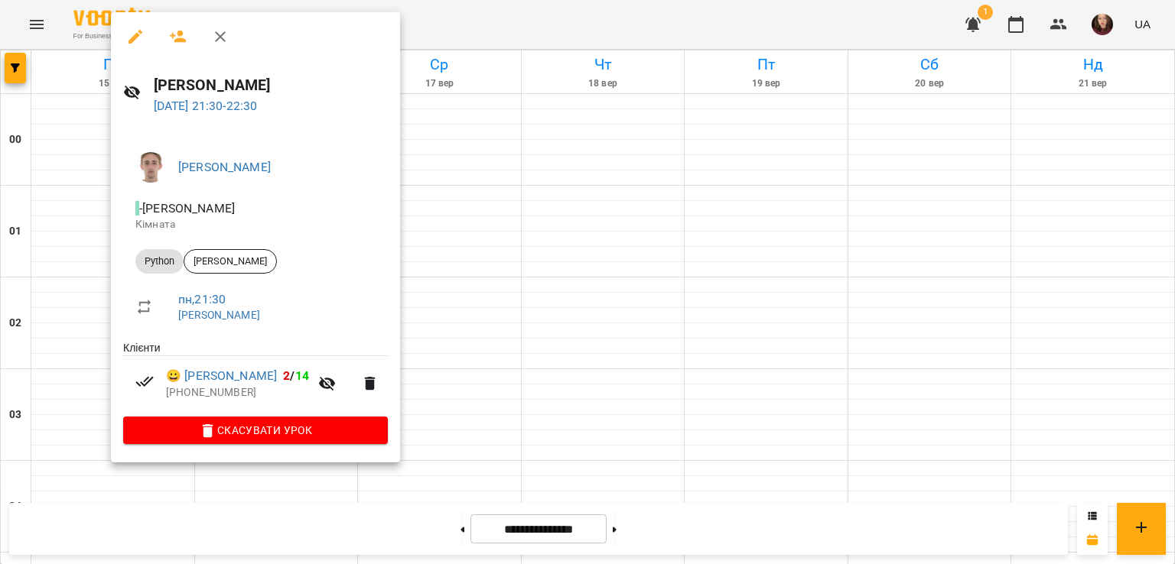
click at [57, 386] on div at bounding box center [587, 282] width 1175 height 564
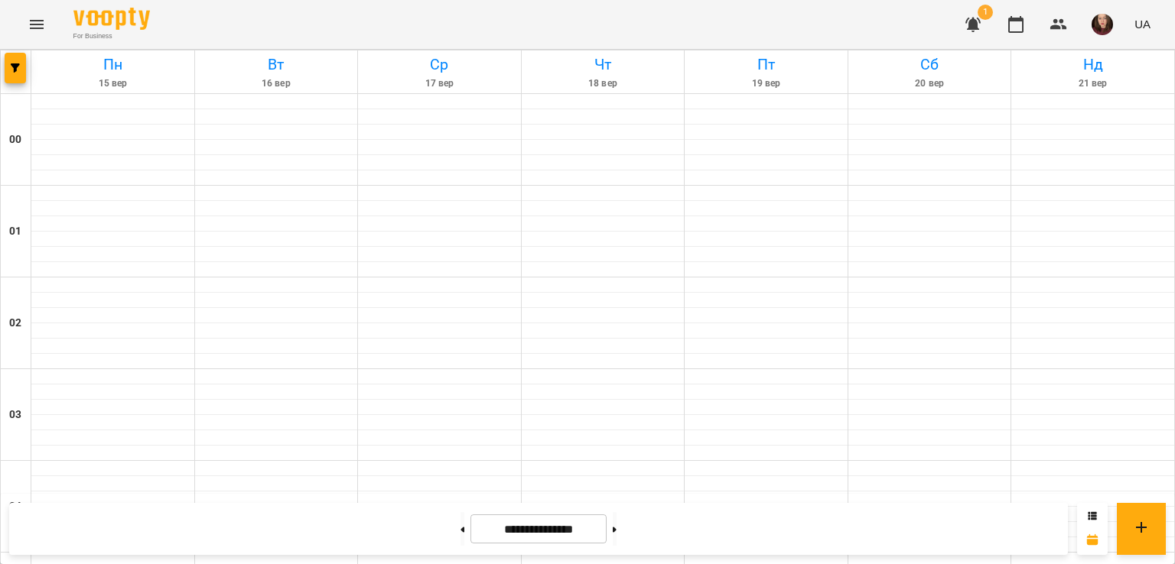
scroll to position [1377, 0]
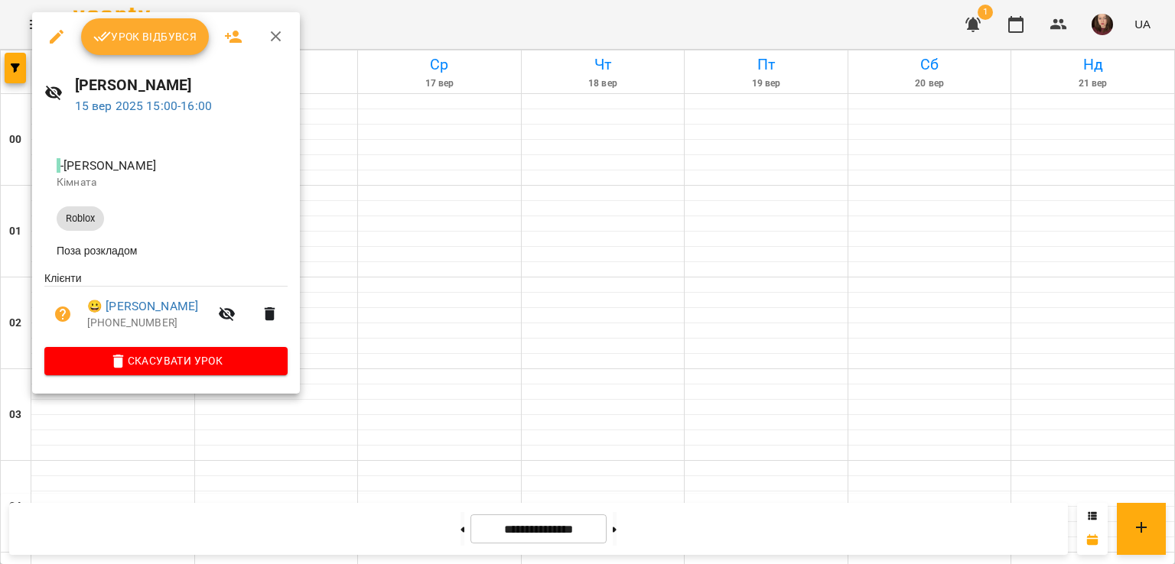
click at [395, 348] on div at bounding box center [587, 282] width 1175 height 564
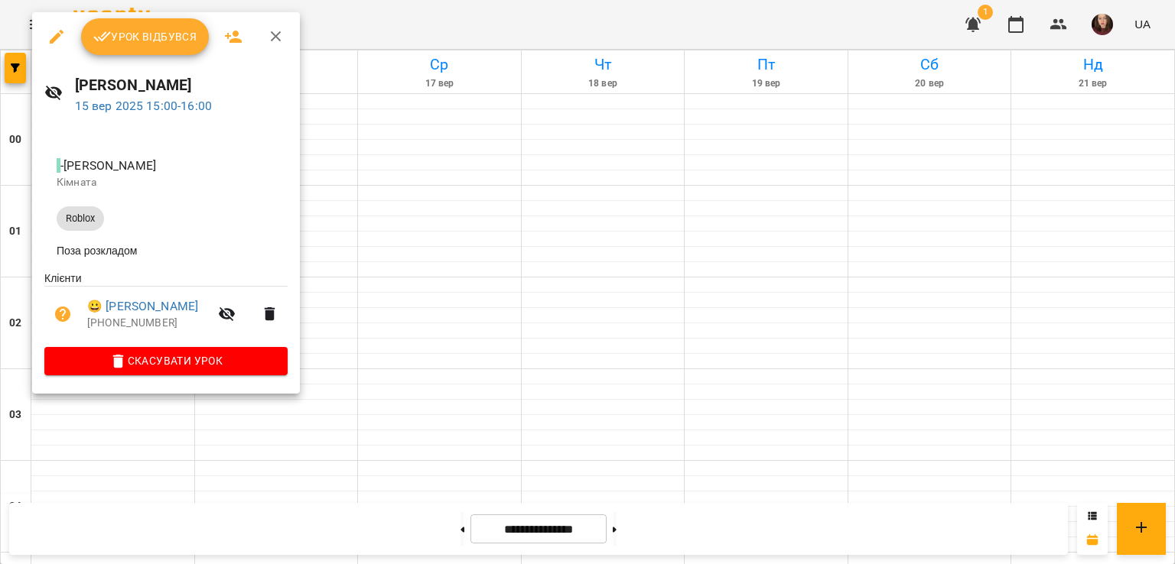
click at [367, 187] on div at bounding box center [587, 282] width 1175 height 564
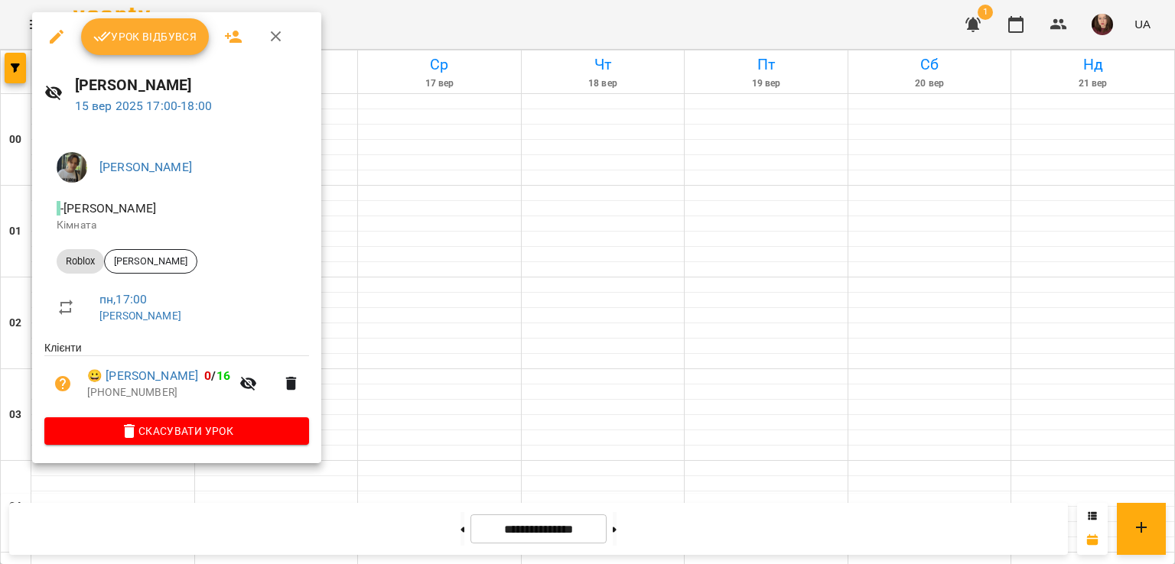
click at [330, 261] on div at bounding box center [587, 282] width 1175 height 564
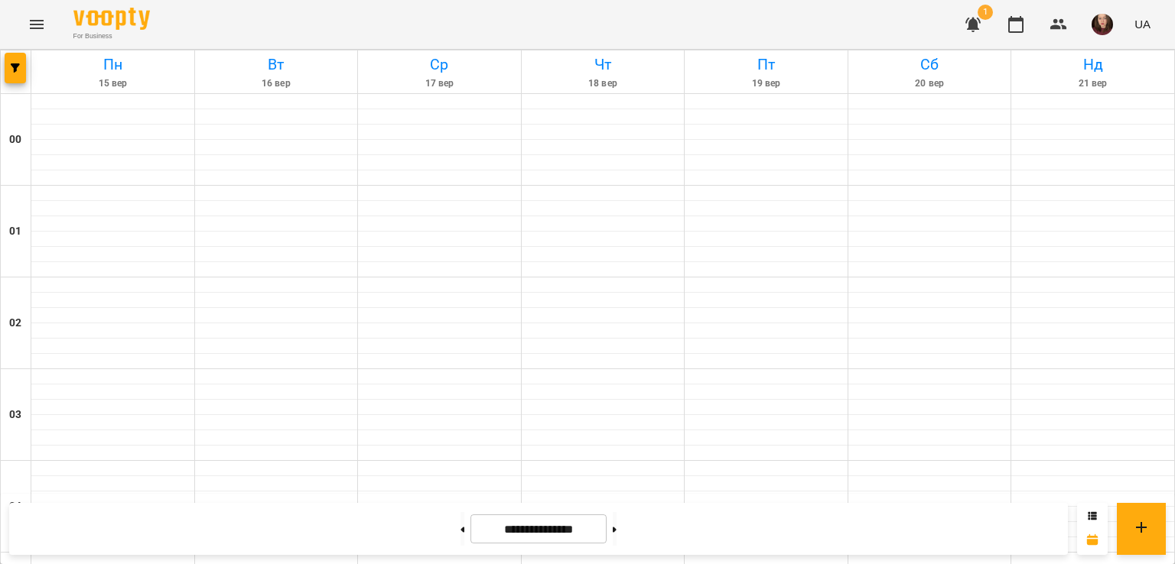
scroll to position [1453, 0]
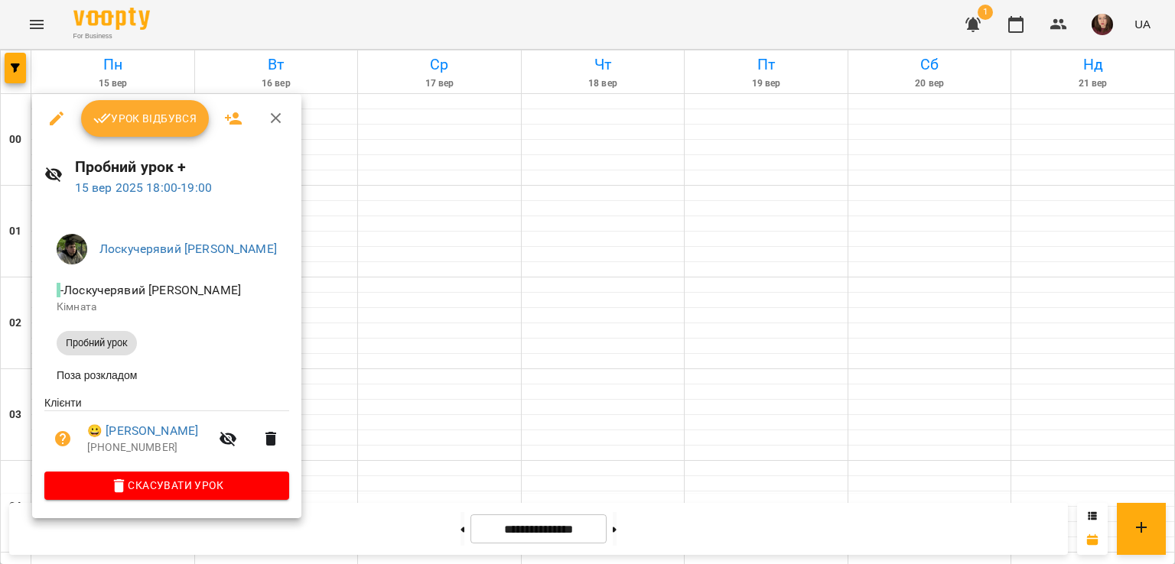
drag, startPoint x: 352, startPoint y: 304, endPoint x: 277, endPoint y: 319, distance: 76.5
click at [352, 304] on div at bounding box center [587, 282] width 1175 height 564
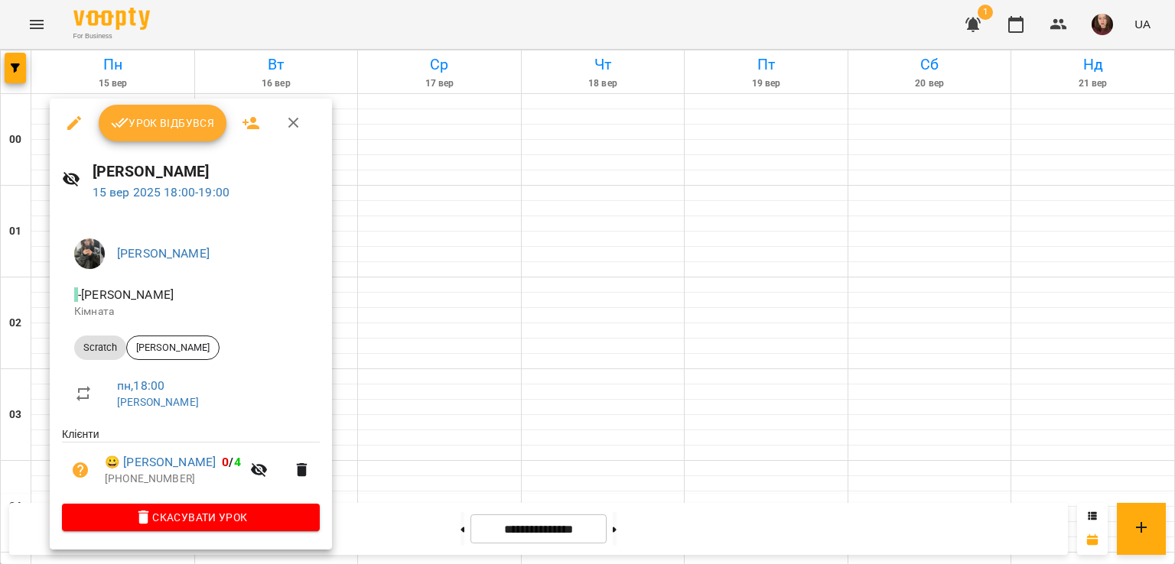
click at [396, 316] on div at bounding box center [587, 282] width 1175 height 564
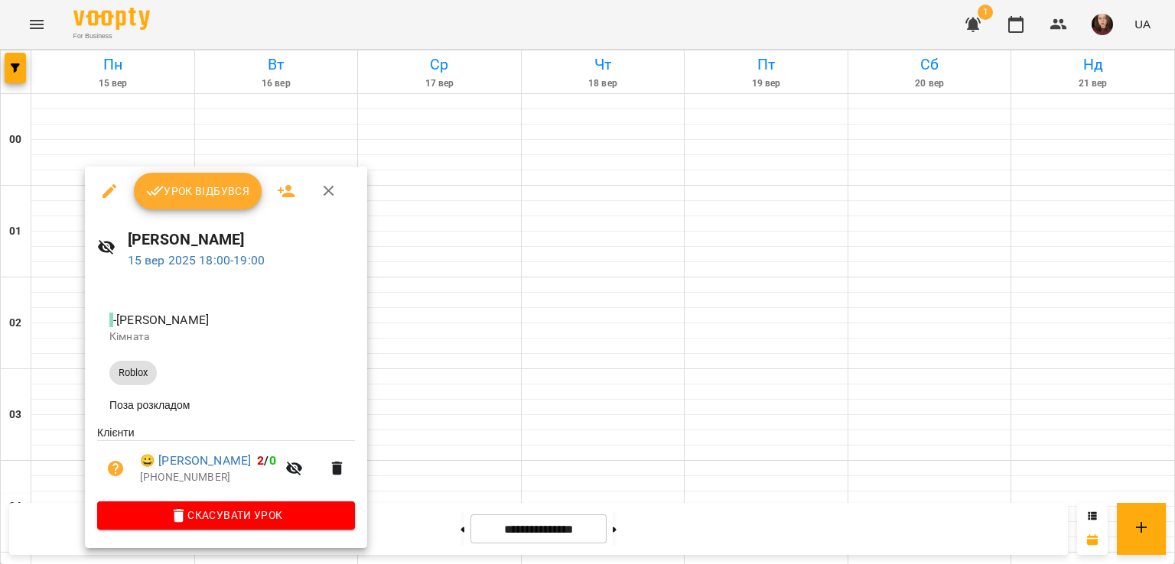
click at [444, 307] on div at bounding box center [587, 282] width 1175 height 564
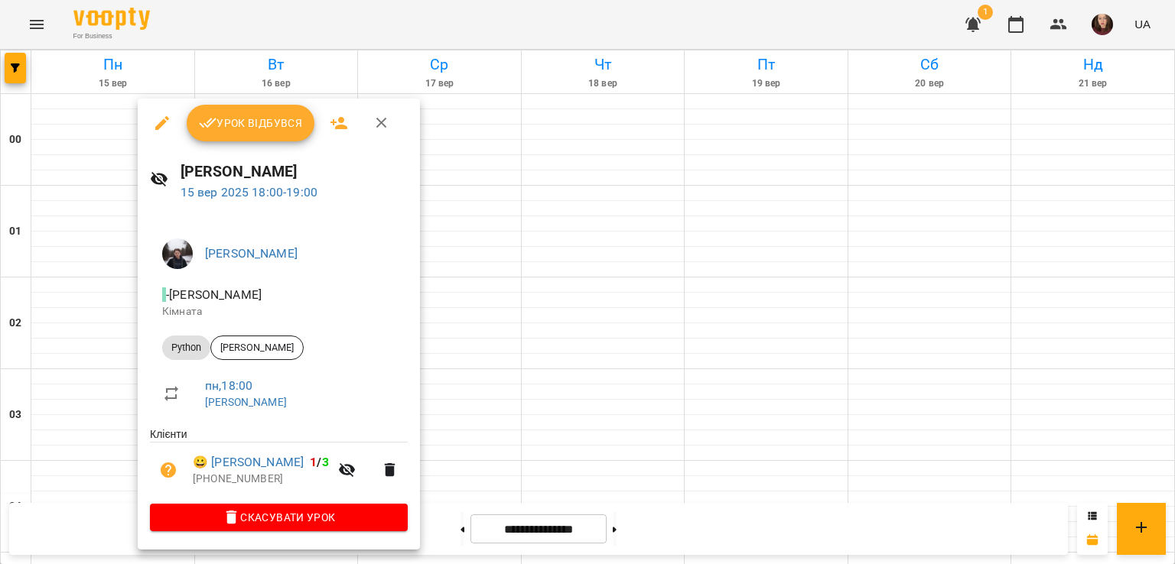
click at [477, 323] on div at bounding box center [587, 282] width 1175 height 564
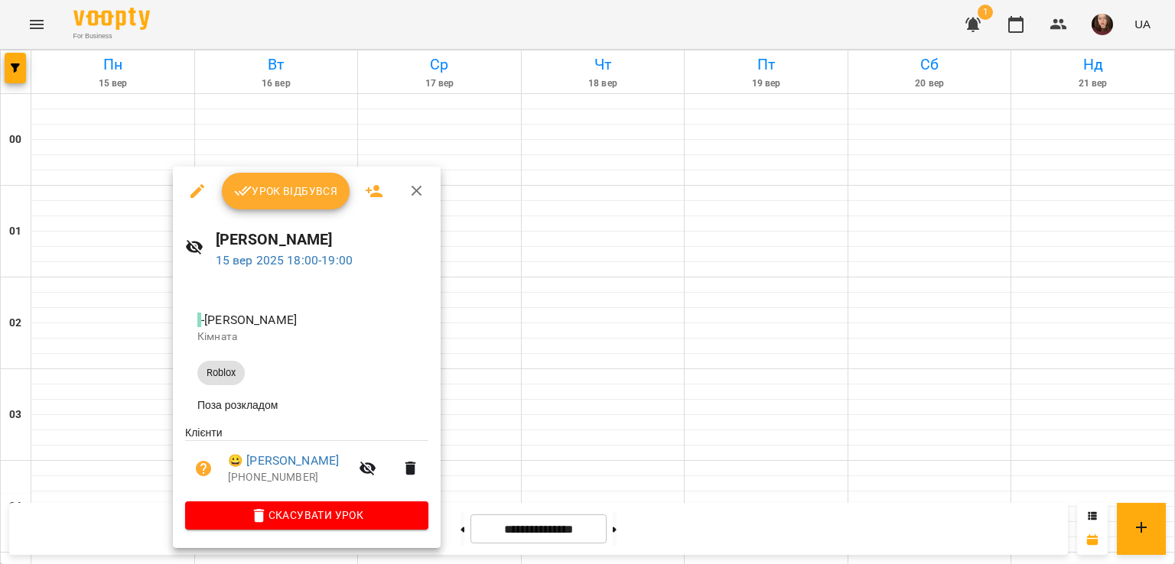
click at [468, 323] on div at bounding box center [587, 282] width 1175 height 564
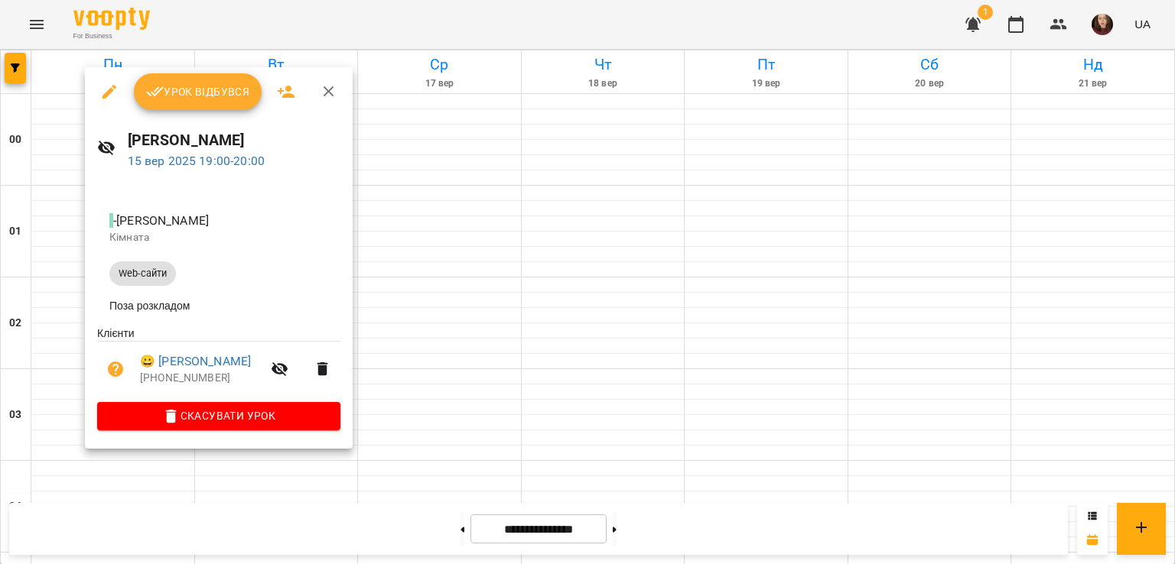
click at [417, 340] on div at bounding box center [587, 282] width 1175 height 564
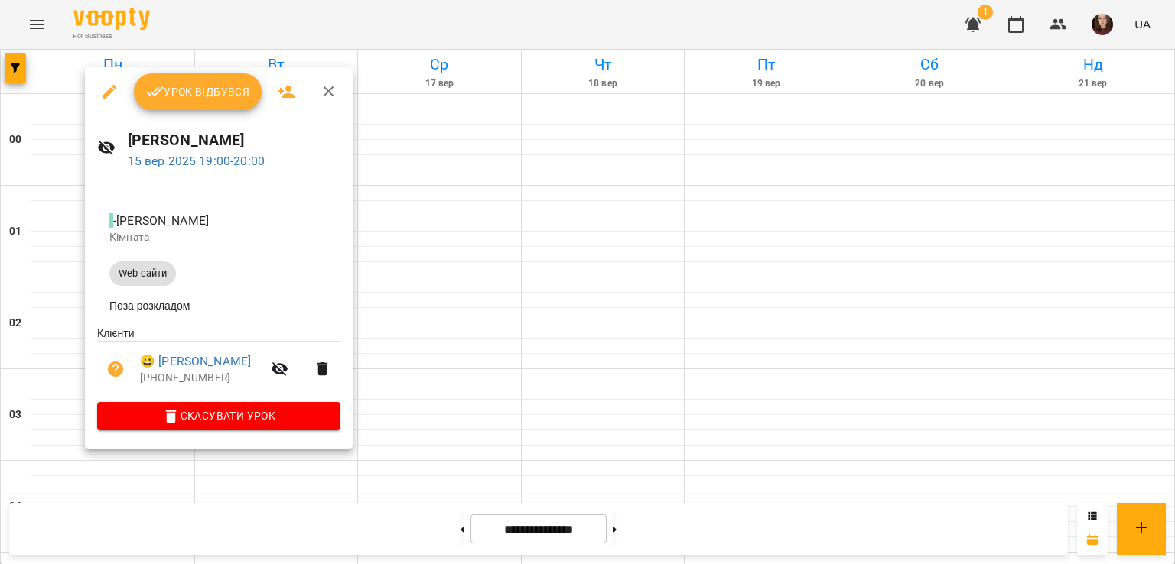
click at [417, 382] on div at bounding box center [587, 282] width 1175 height 564
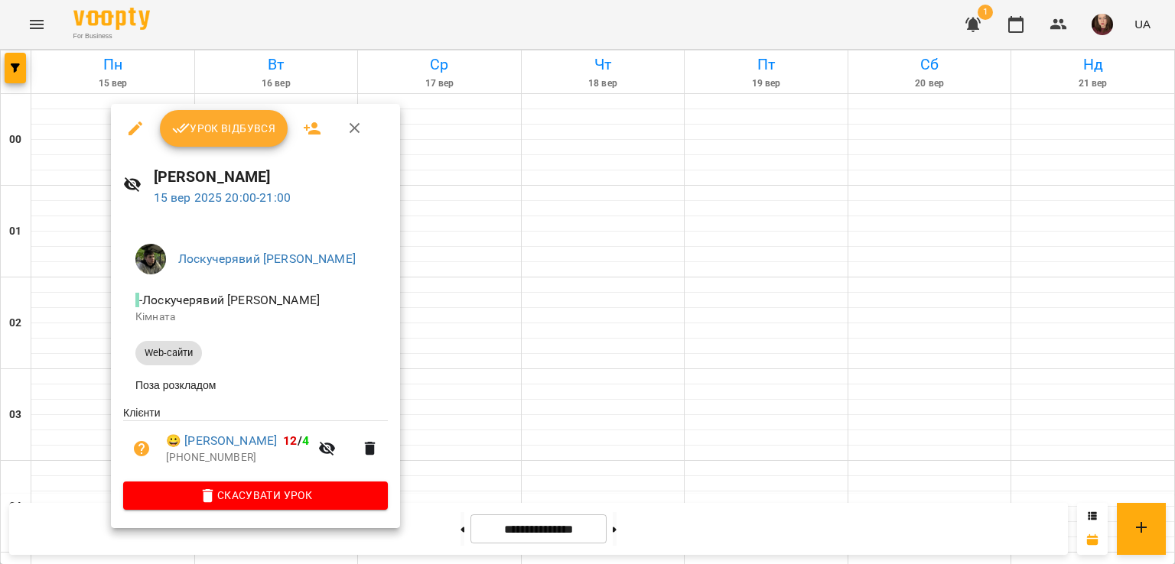
click at [490, 334] on div at bounding box center [587, 282] width 1175 height 564
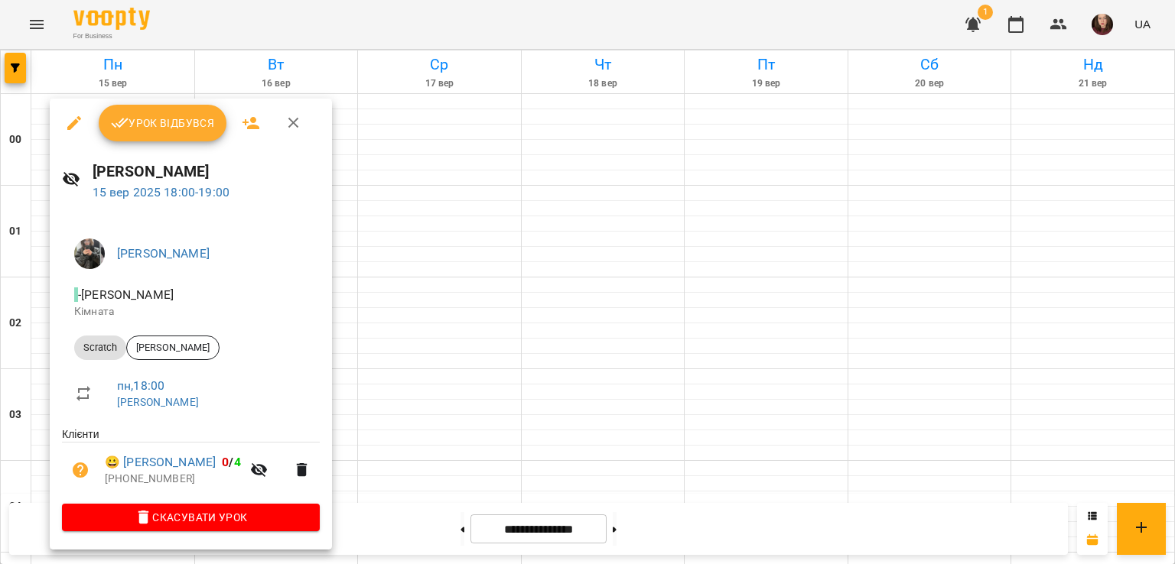
click at [409, 316] on div at bounding box center [587, 282] width 1175 height 564
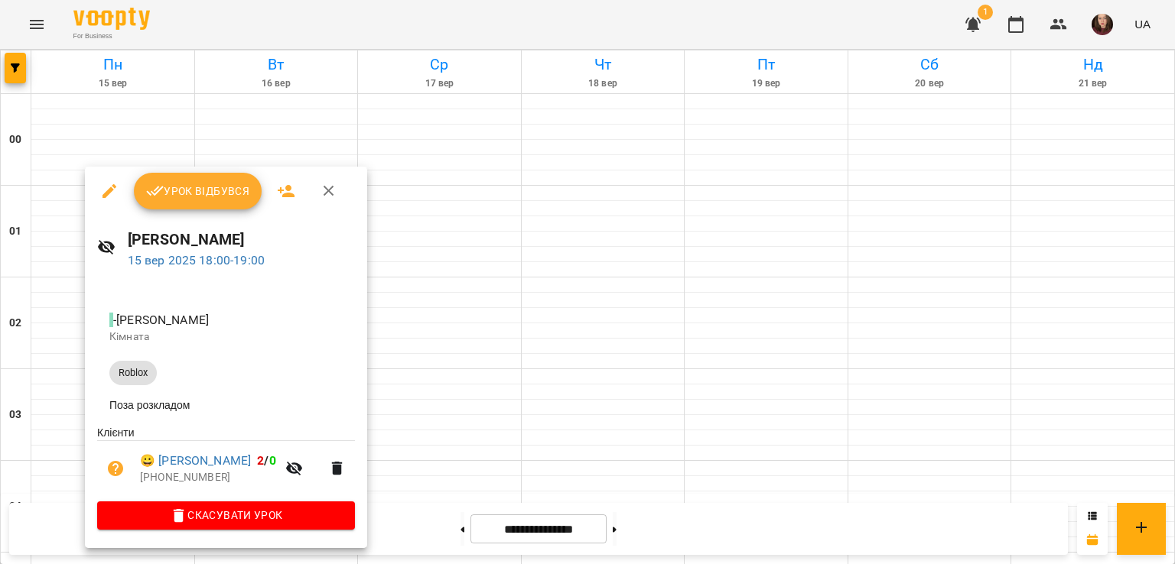
click at [397, 310] on div at bounding box center [587, 282] width 1175 height 564
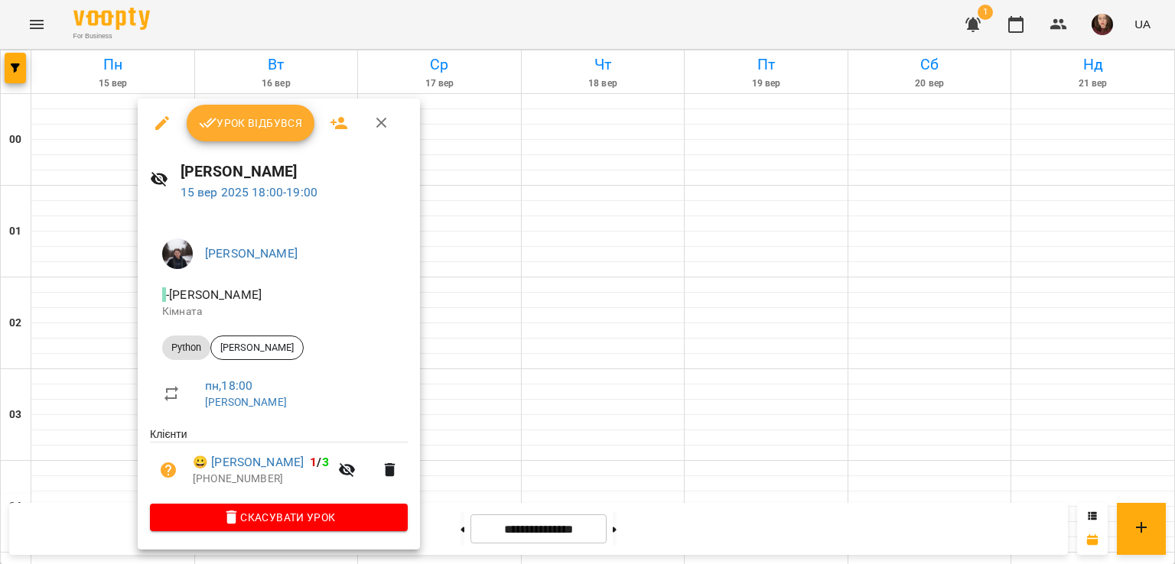
click at [516, 315] on div at bounding box center [587, 282] width 1175 height 564
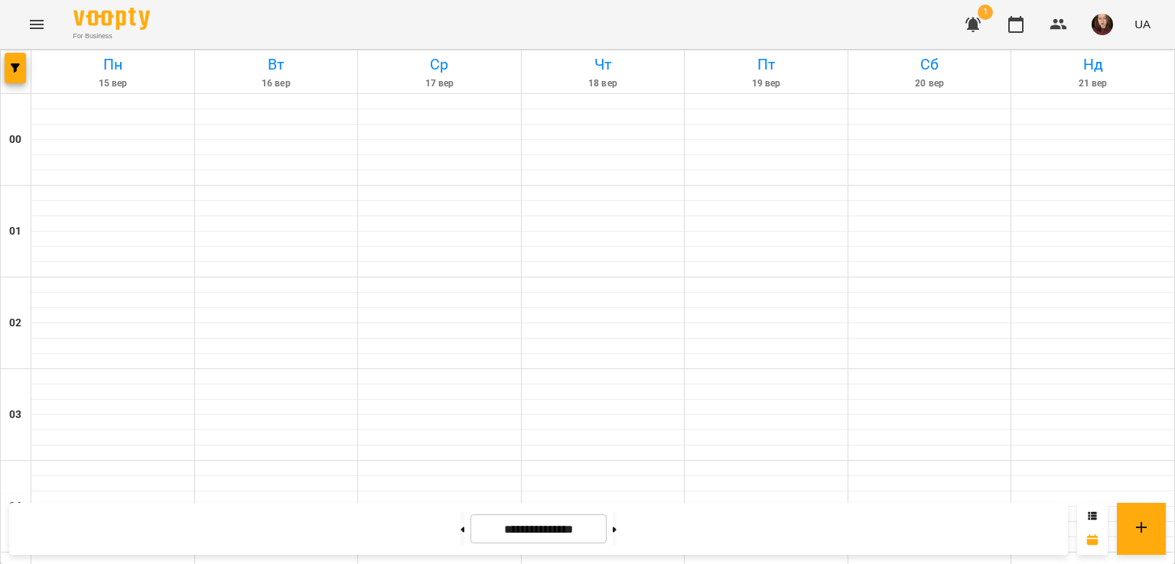
scroll to position [1530, 0]
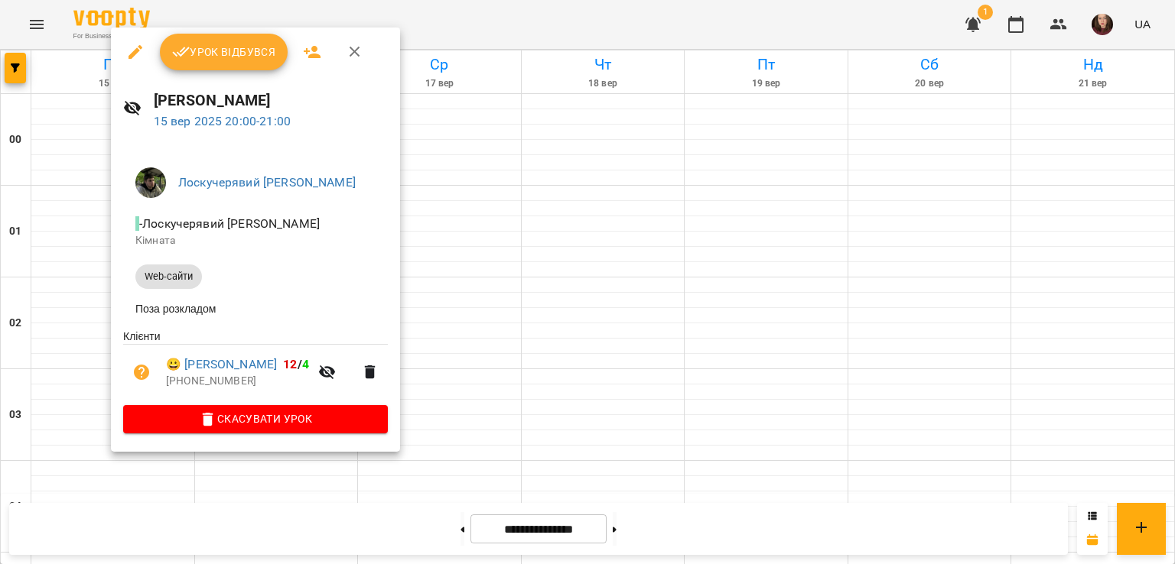
click at [443, 310] on div at bounding box center [587, 282] width 1175 height 564
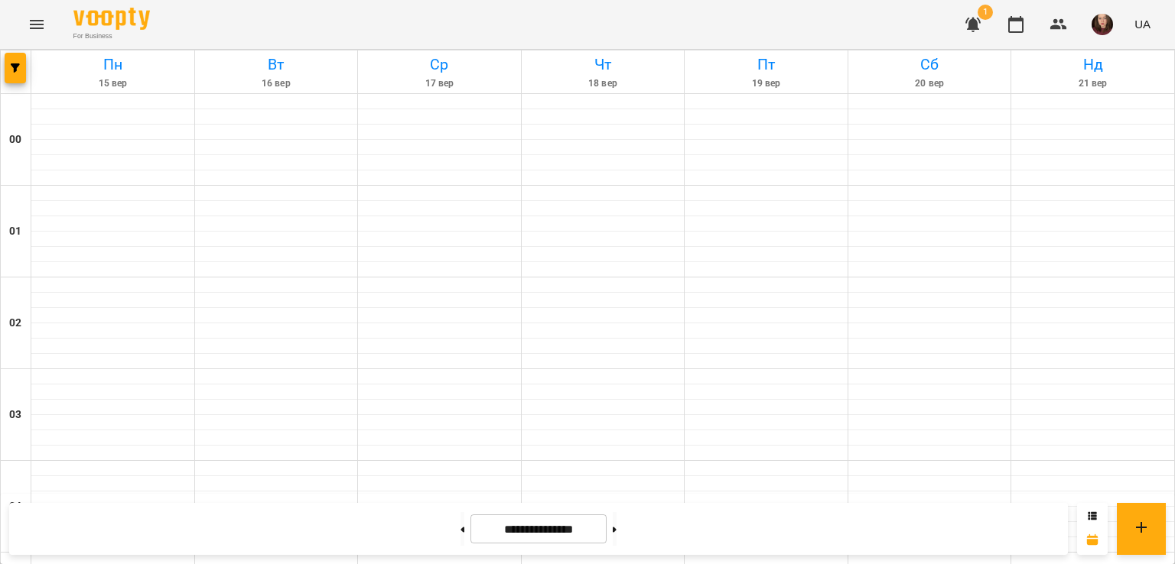
scroll to position [1377, 0]
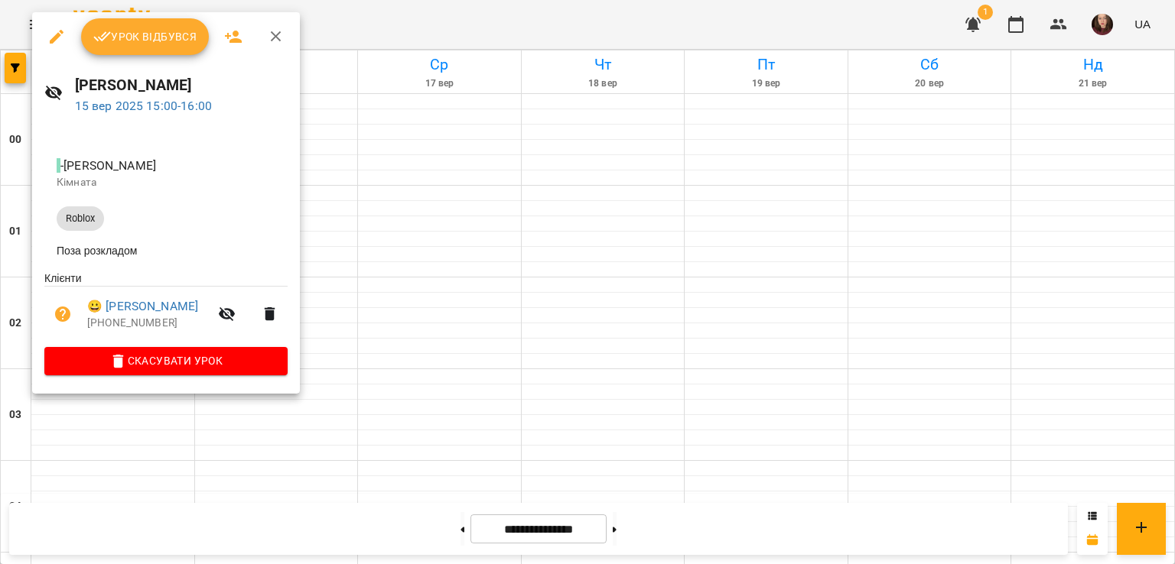
click at [458, 408] on div at bounding box center [587, 282] width 1175 height 564
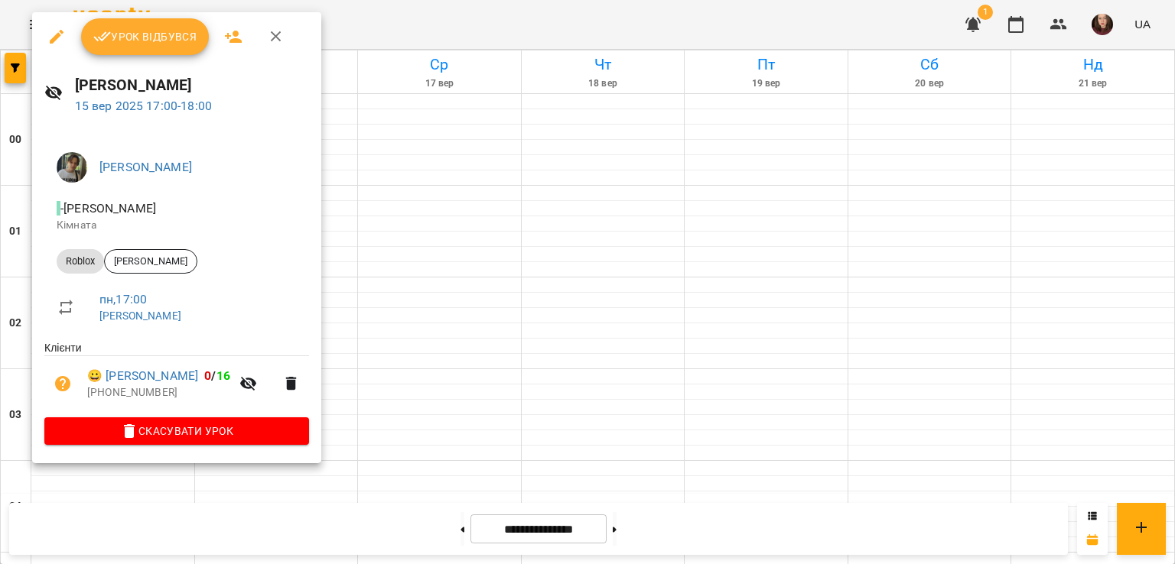
click at [345, 285] on div at bounding box center [587, 282] width 1175 height 564
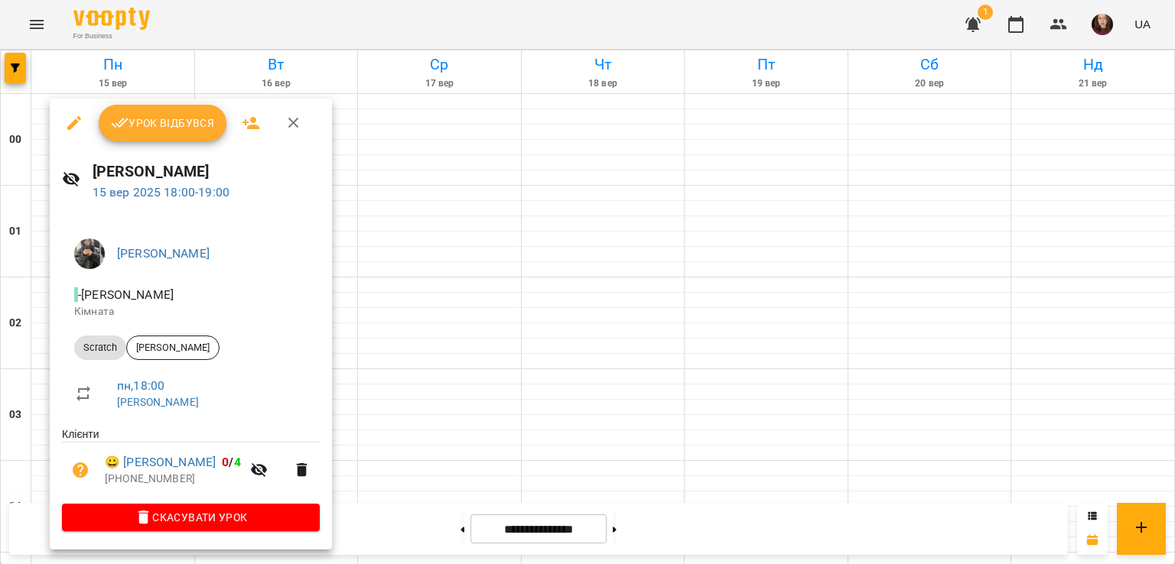
drag, startPoint x: 382, startPoint y: 311, endPoint x: 77, endPoint y: 379, distance: 312.7
click at [383, 311] on div at bounding box center [587, 282] width 1175 height 564
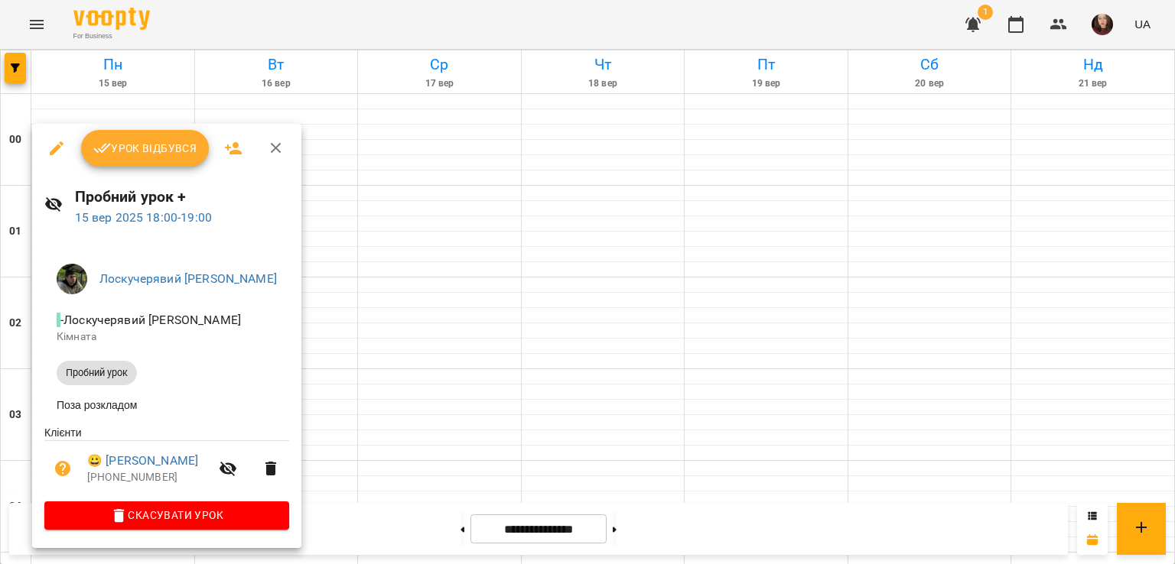
click at [277, 150] on icon "button" at bounding box center [276, 148] width 11 height 11
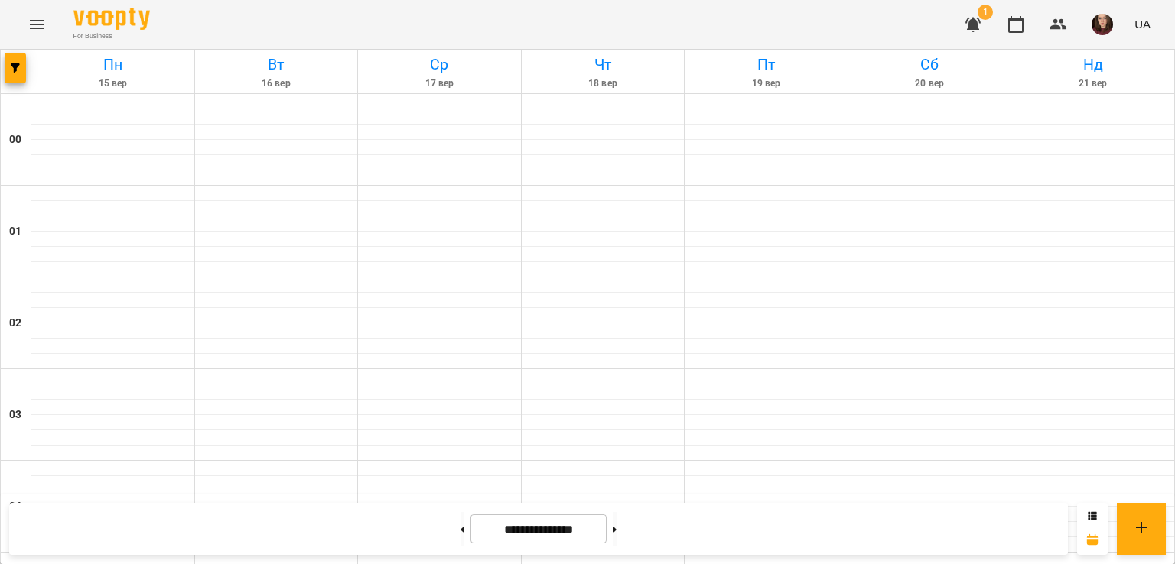
scroll to position [1530, 0]
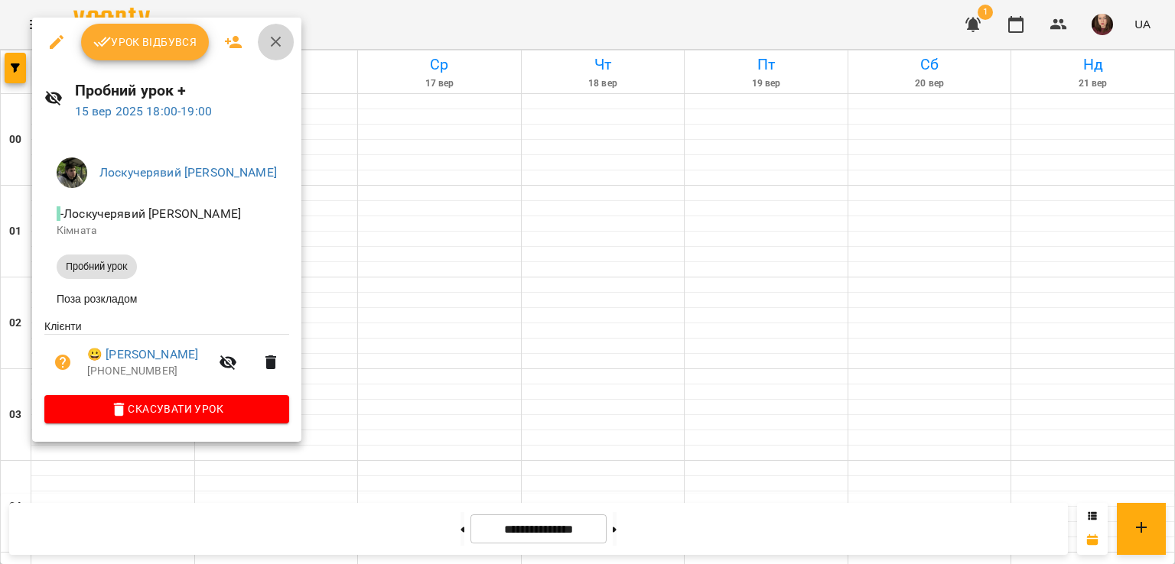
click at [282, 42] on icon "button" at bounding box center [276, 42] width 18 height 18
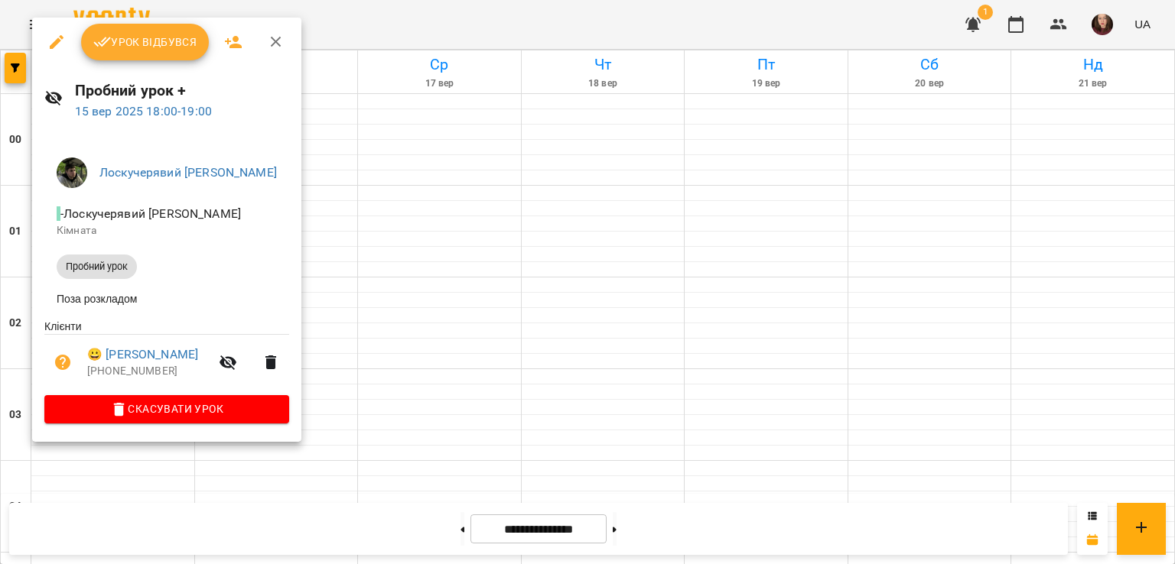
click at [385, 273] on div at bounding box center [587, 282] width 1175 height 564
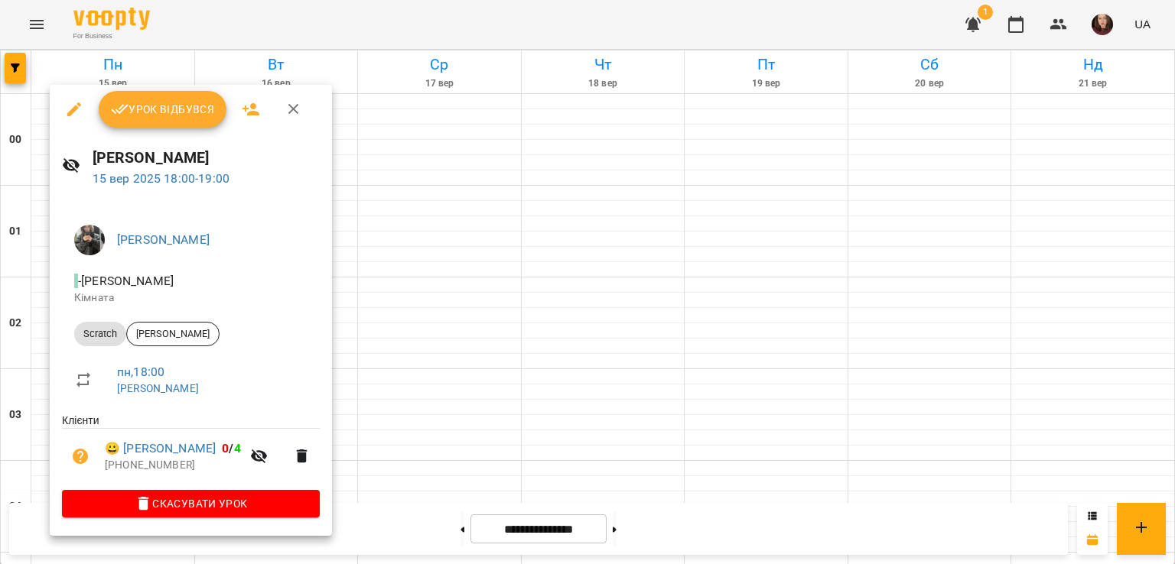
click at [363, 314] on div at bounding box center [587, 282] width 1175 height 564
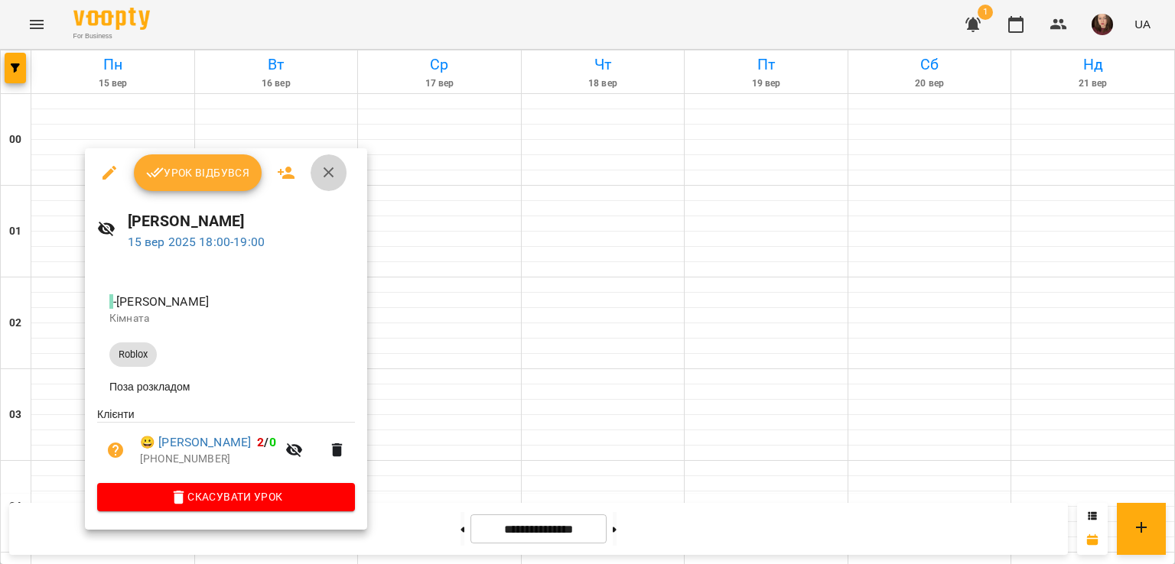
click at [324, 174] on icon "button" at bounding box center [329, 173] width 11 height 11
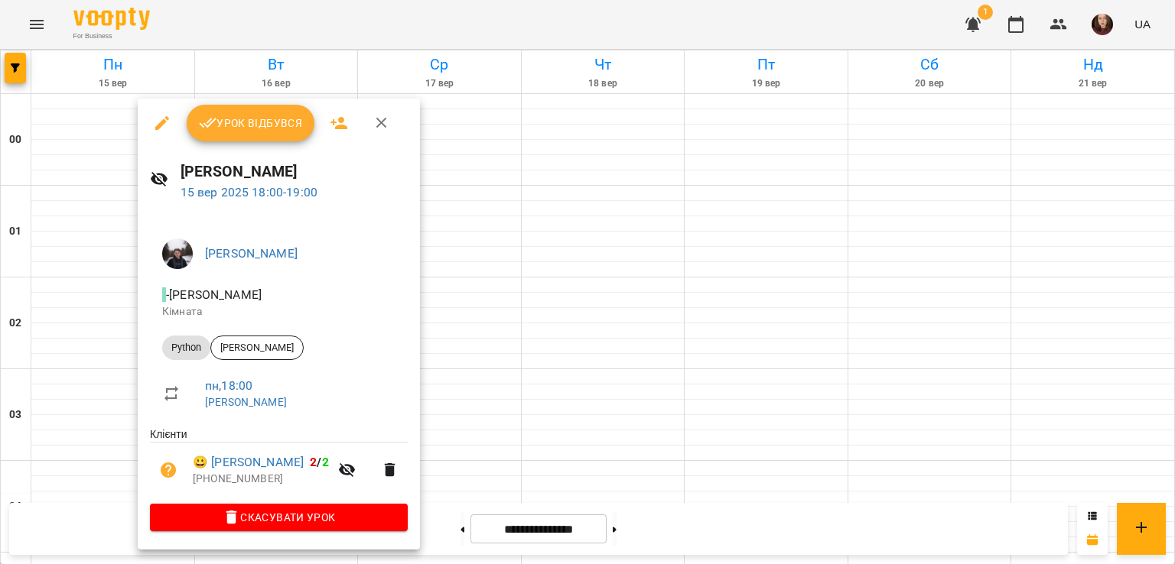
click at [498, 288] on div at bounding box center [587, 282] width 1175 height 564
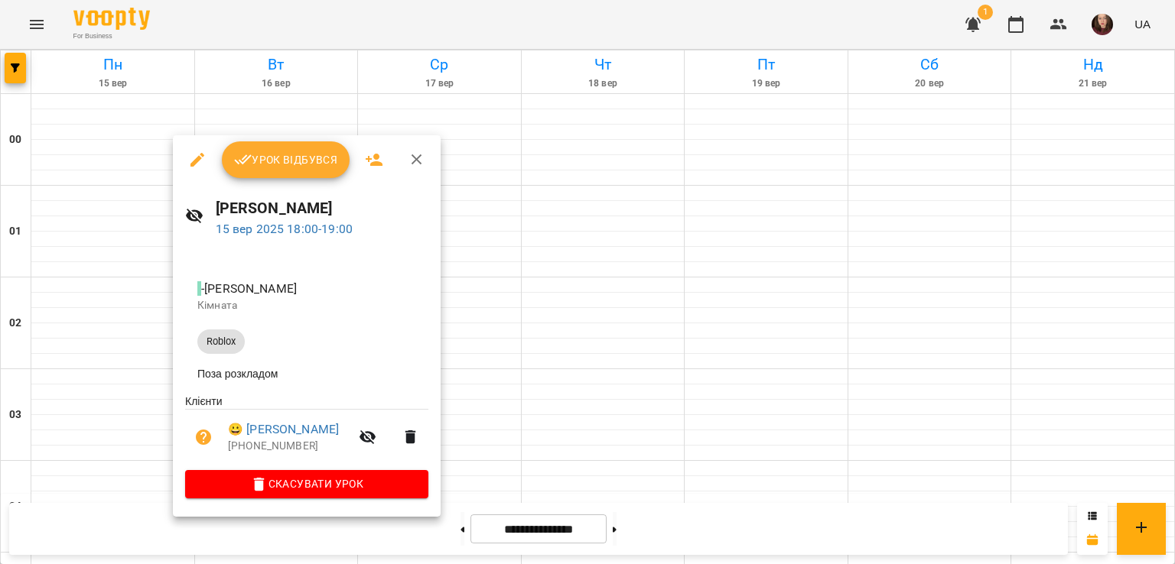
drag, startPoint x: 484, startPoint y: 347, endPoint x: 324, endPoint y: 353, distance: 160.0
click at [484, 346] on div at bounding box center [587, 282] width 1175 height 564
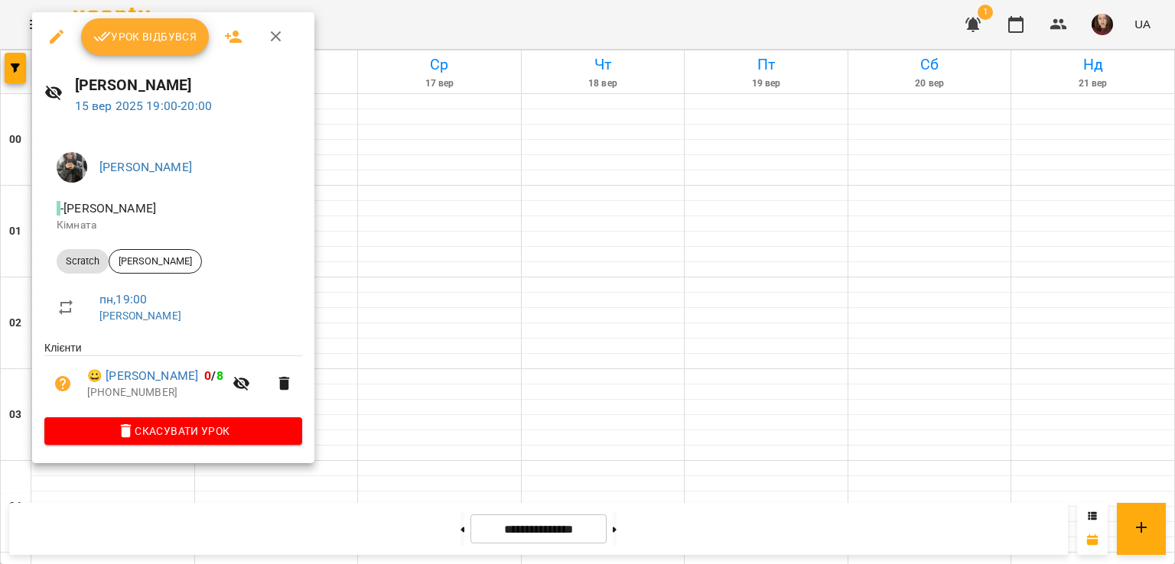
click at [367, 332] on div at bounding box center [587, 282] width 1175 height 564
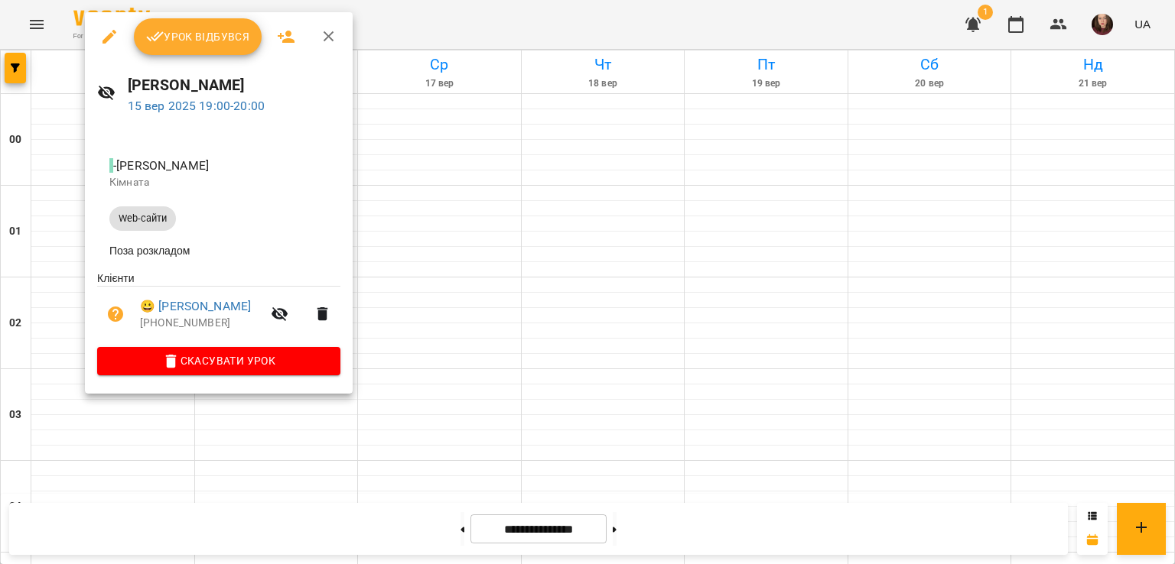
click at [385, 307] on div at bounding box center [587, 282] width 1175 height 564
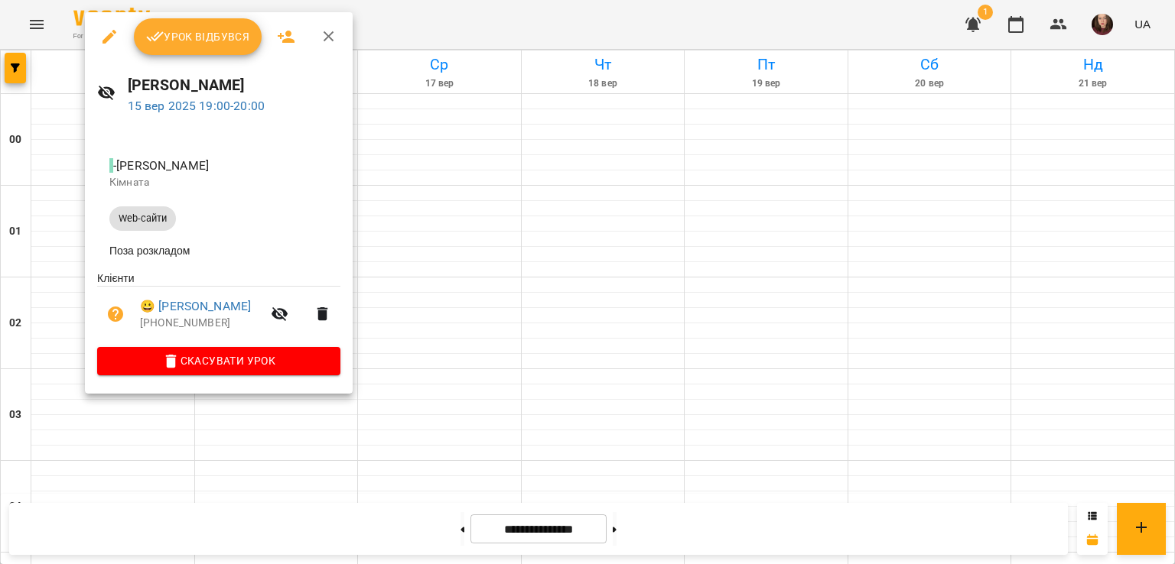
click at [398, 313] on div at bounding box center [587, 282] width 1175 height 564
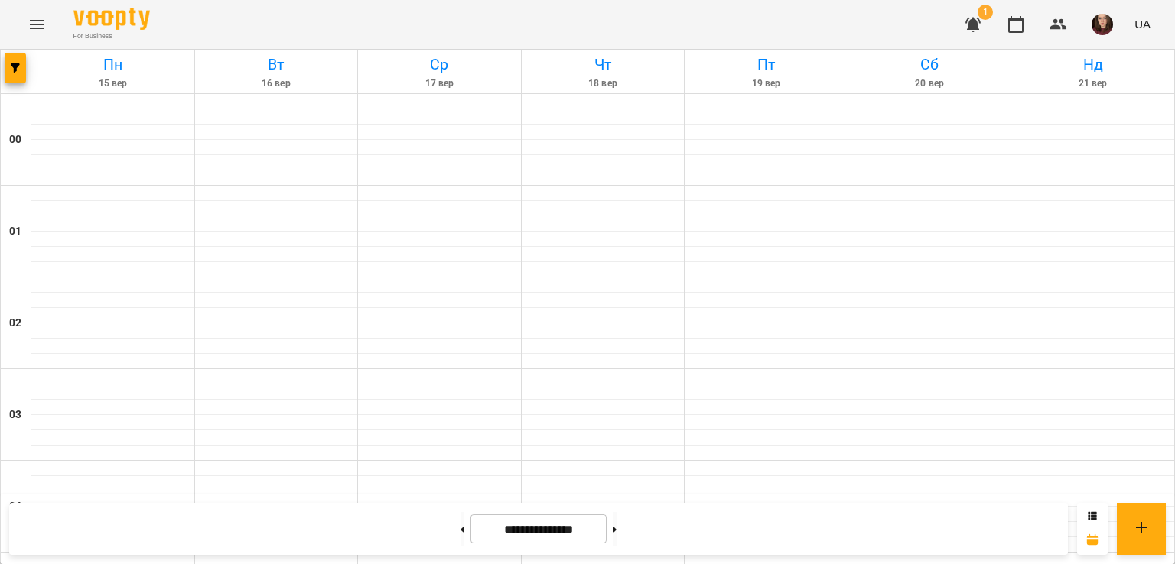
scroll to position [1683, 0]
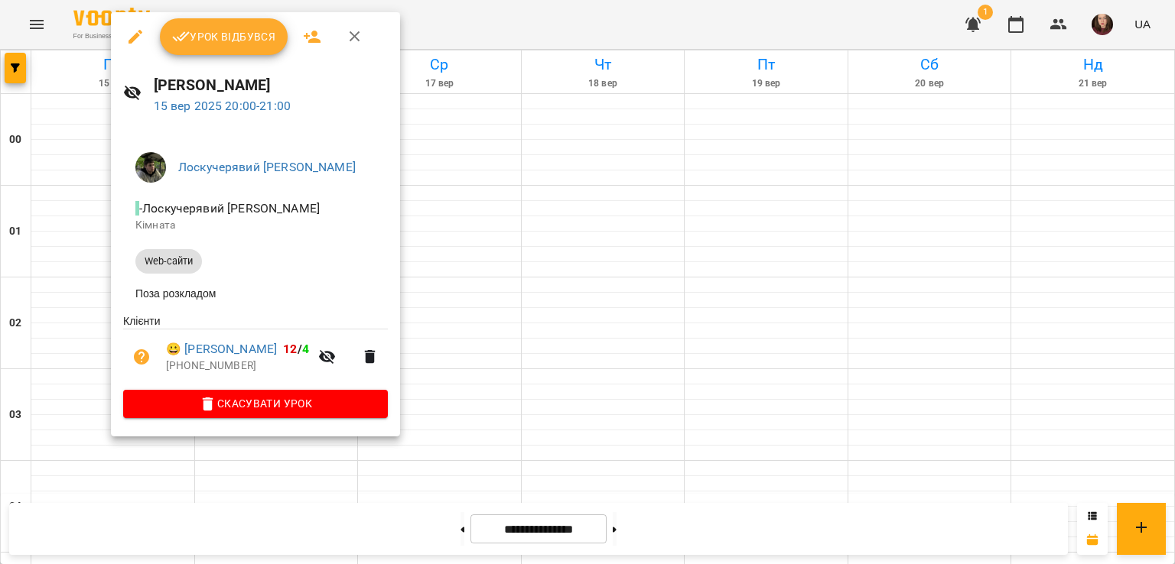
click at [434, 249] on div at bounding box center [587, 282] width 1175 height 564
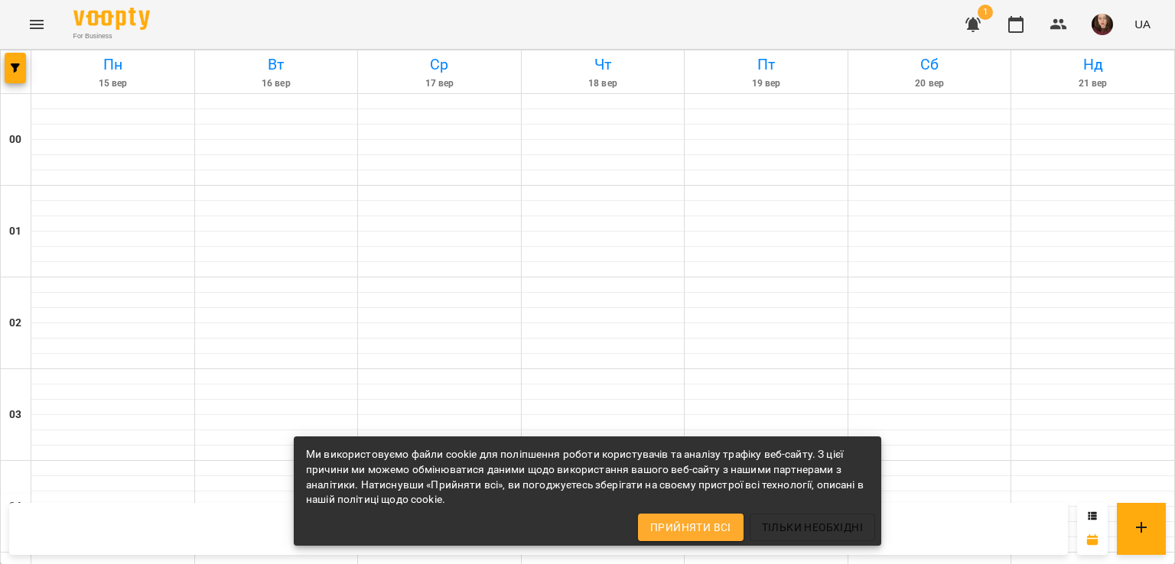
scroll to position [1725, 0]
click at [32, 22] on icon "Menu" at bounding box center [37, 24] width 18 height 18
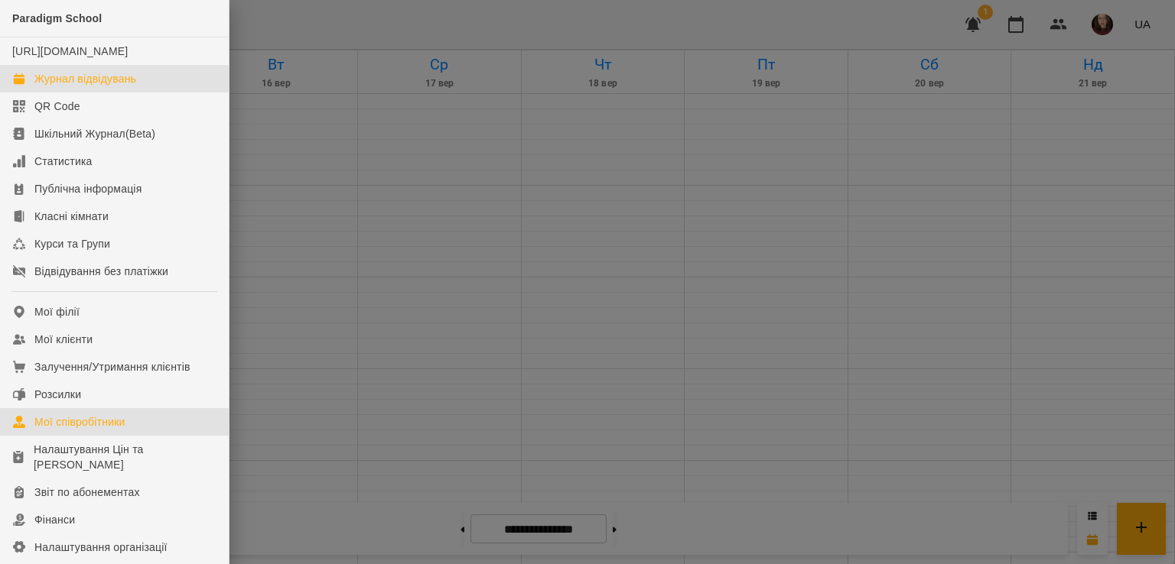
click at [98, 430] on div "Мої співробітники" at bounding box center [79, 422] width 91 height 15
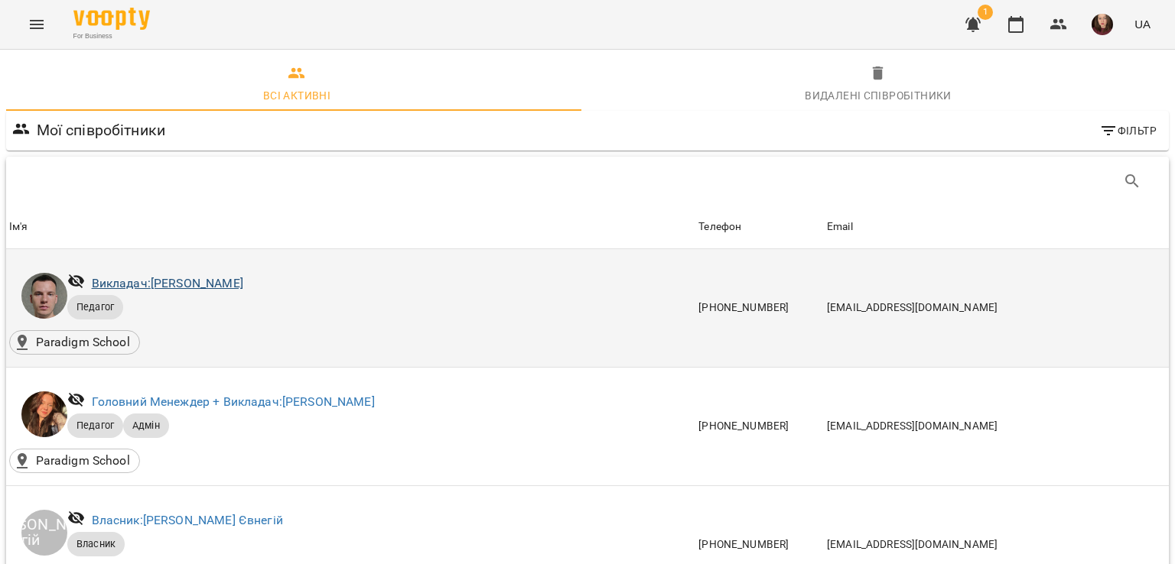
drag, startPoint x: 330, startPoint y: 284, endPoint x: 154, endPoint y: 288, distance: 176.7
click at [154, 288] on div "Викладач: Альохін Андрій Леонідович" at bounding box center [373, 283] width 619 height 29
copy link "Альохін Андрій Леонідович"
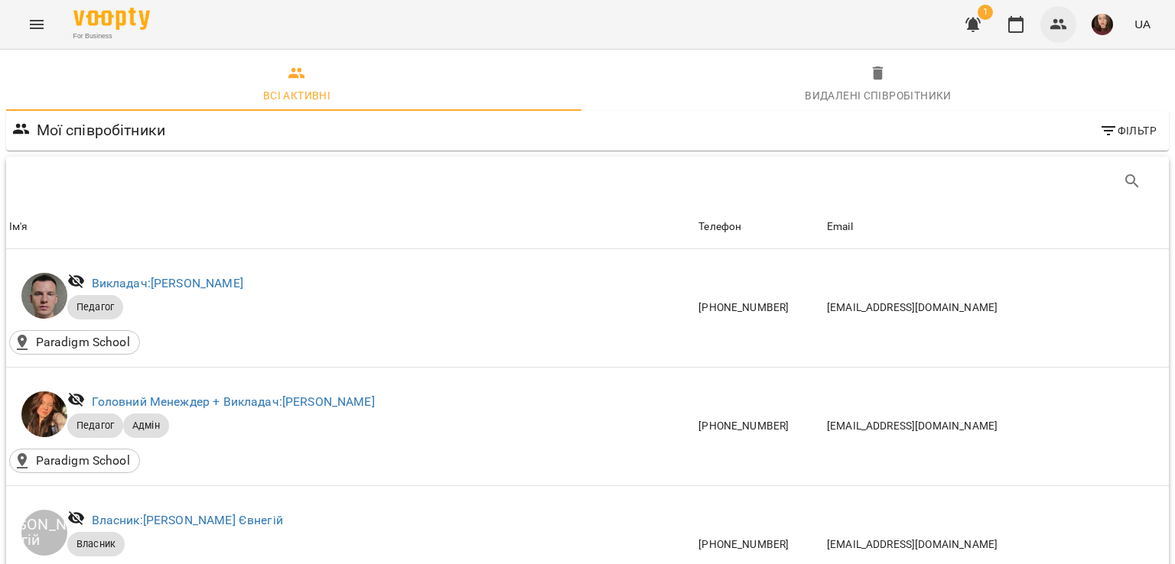
click at [1049, 24] on button "button" at bounding box center [1058, 24] width 37 height 37
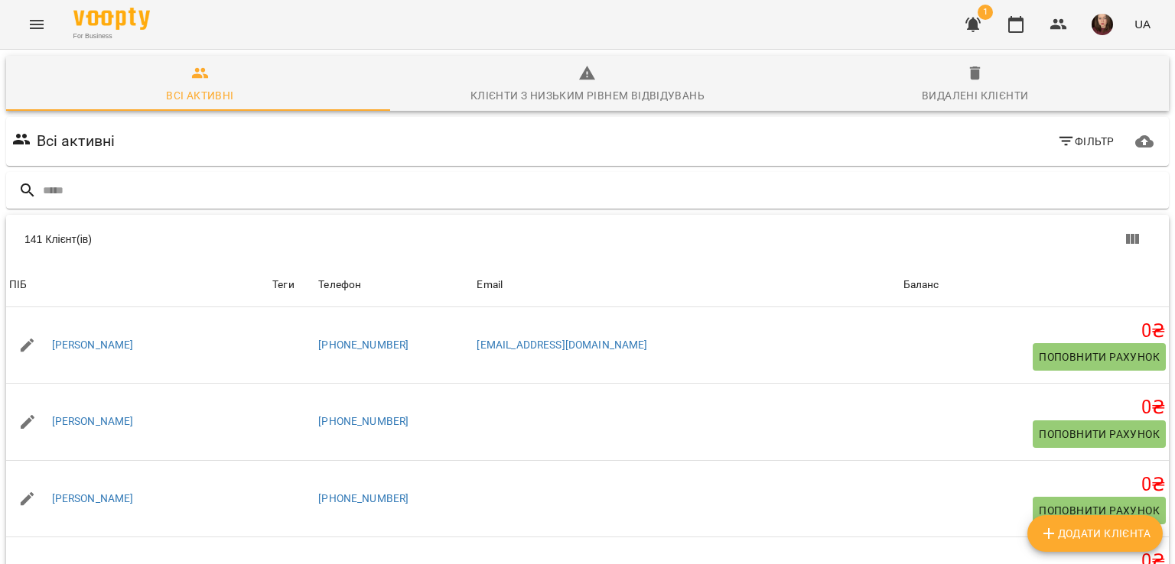
click at [44, 24] on icon "Menu" at bounding box center [37, 24] width 18 height 18
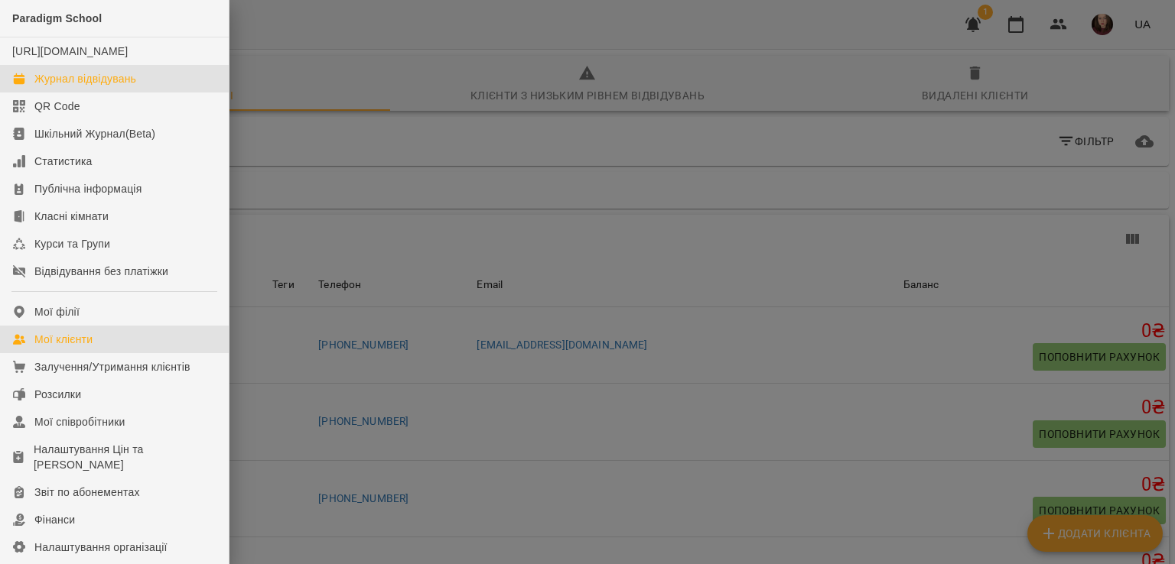
click at [60, 86] on div "Журнал відвідувань" at bounding box center [85, 78] width 102 height 15
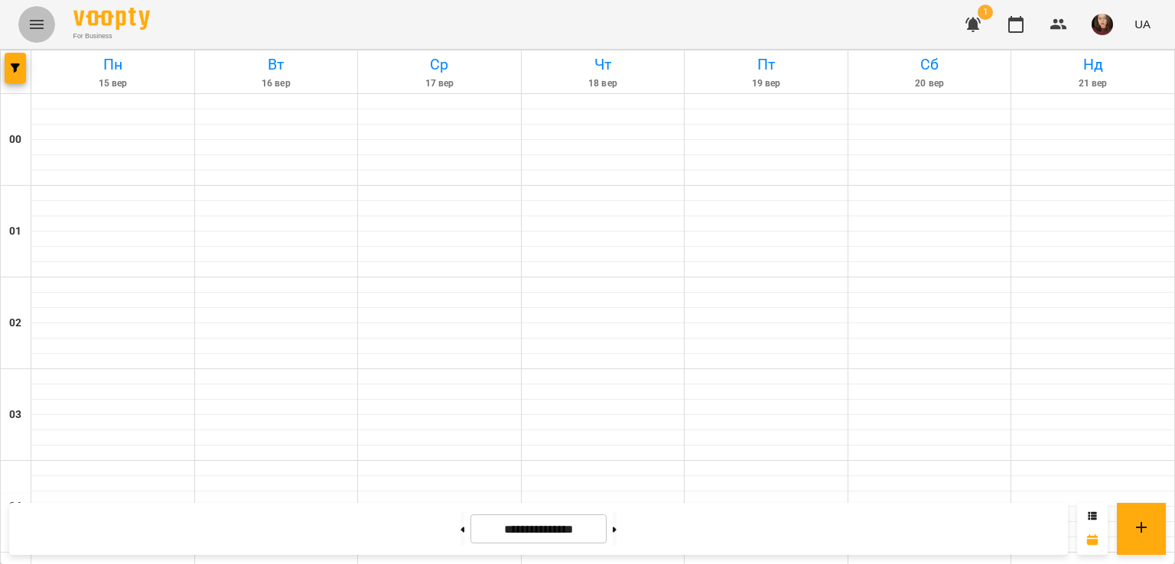
click at [37, 23] on icon "Menu" at bounding box center [37, 24] width 18 height 18
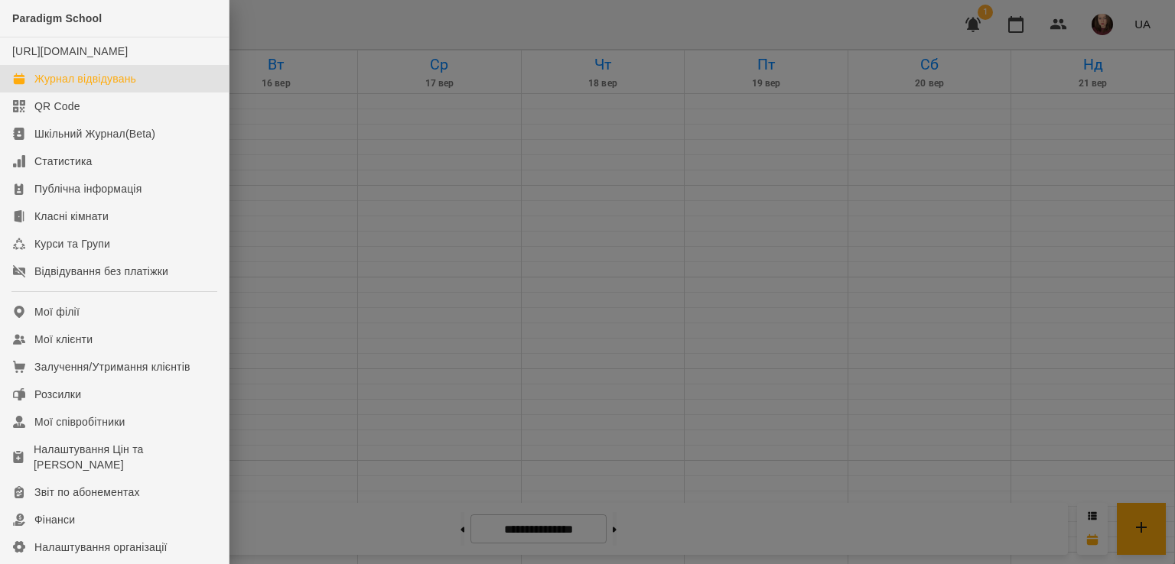
click at [99, 86] on div "Журнал відвідувань" at bounding box center [85, 78] width 102 height 15
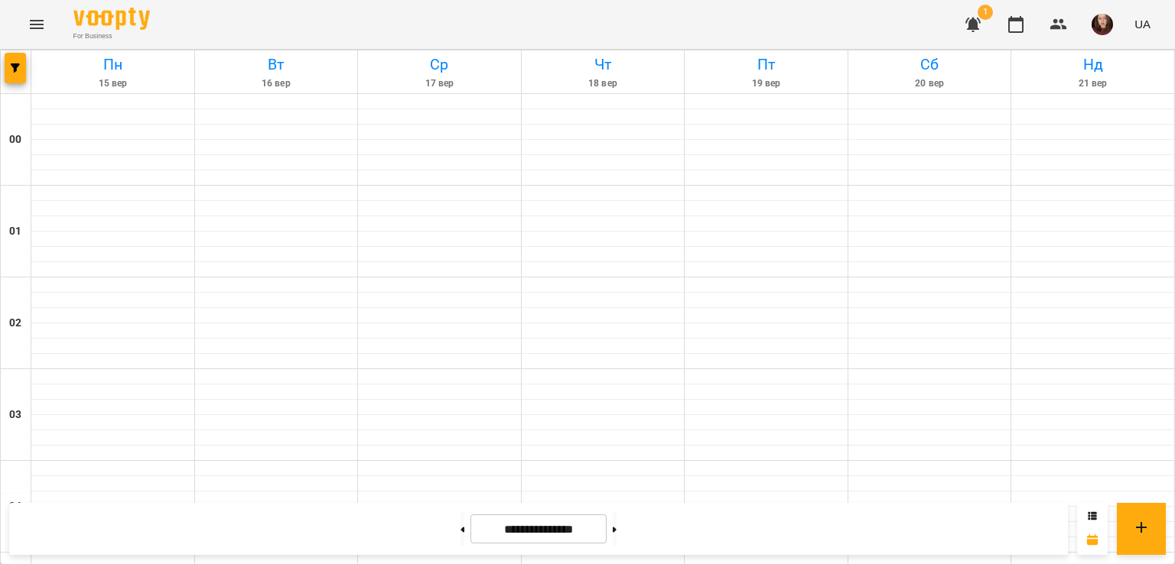
scroll to position [1266, 0]
